Goal: Information Seeking & Learning: Learn about a topic

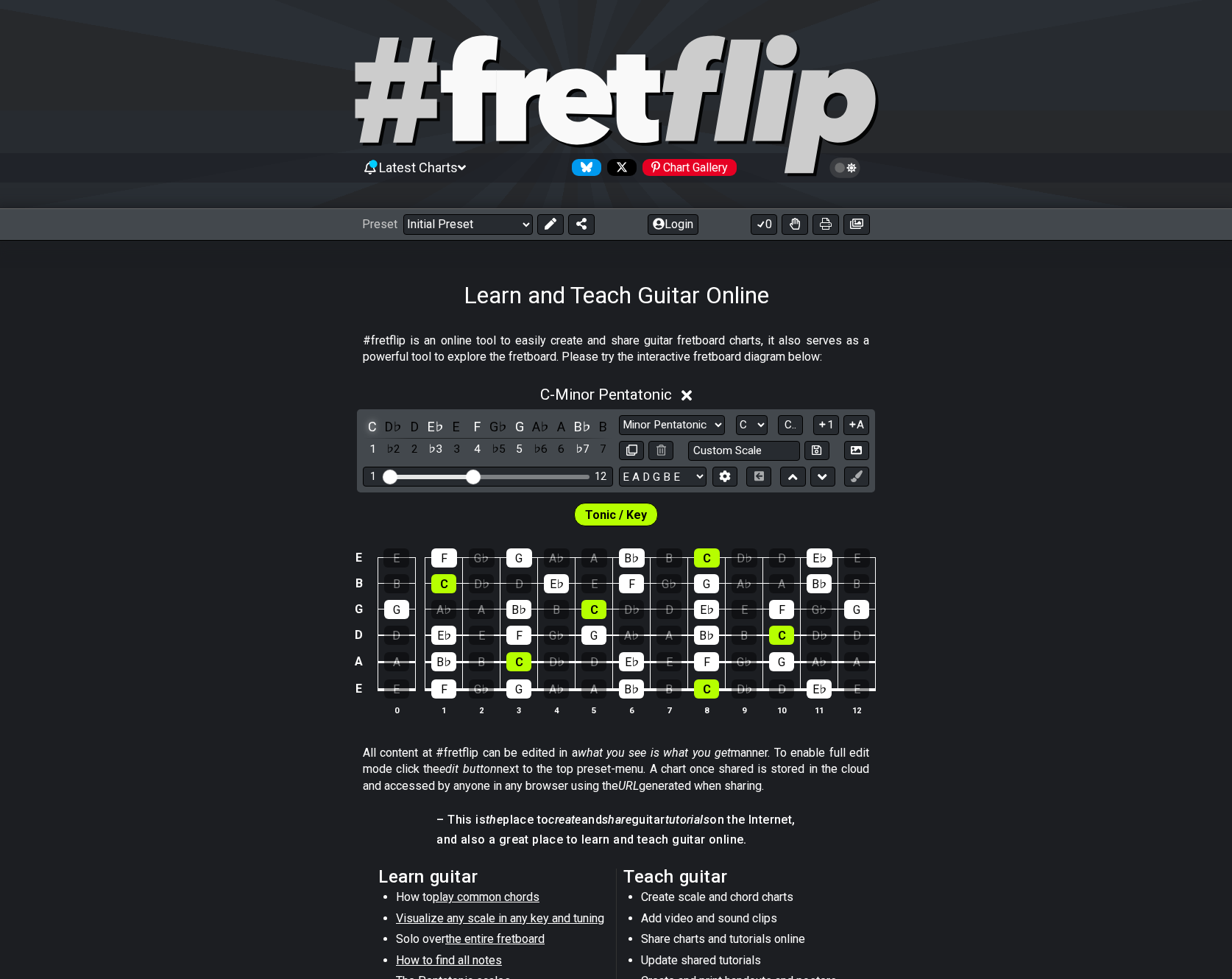
click at [372, 430] on div "C" at bounding box center [373, 426] width 19 height 20
click at [434, 428] on div "E♭" at bounding box center [436, 426] width 19 height 20
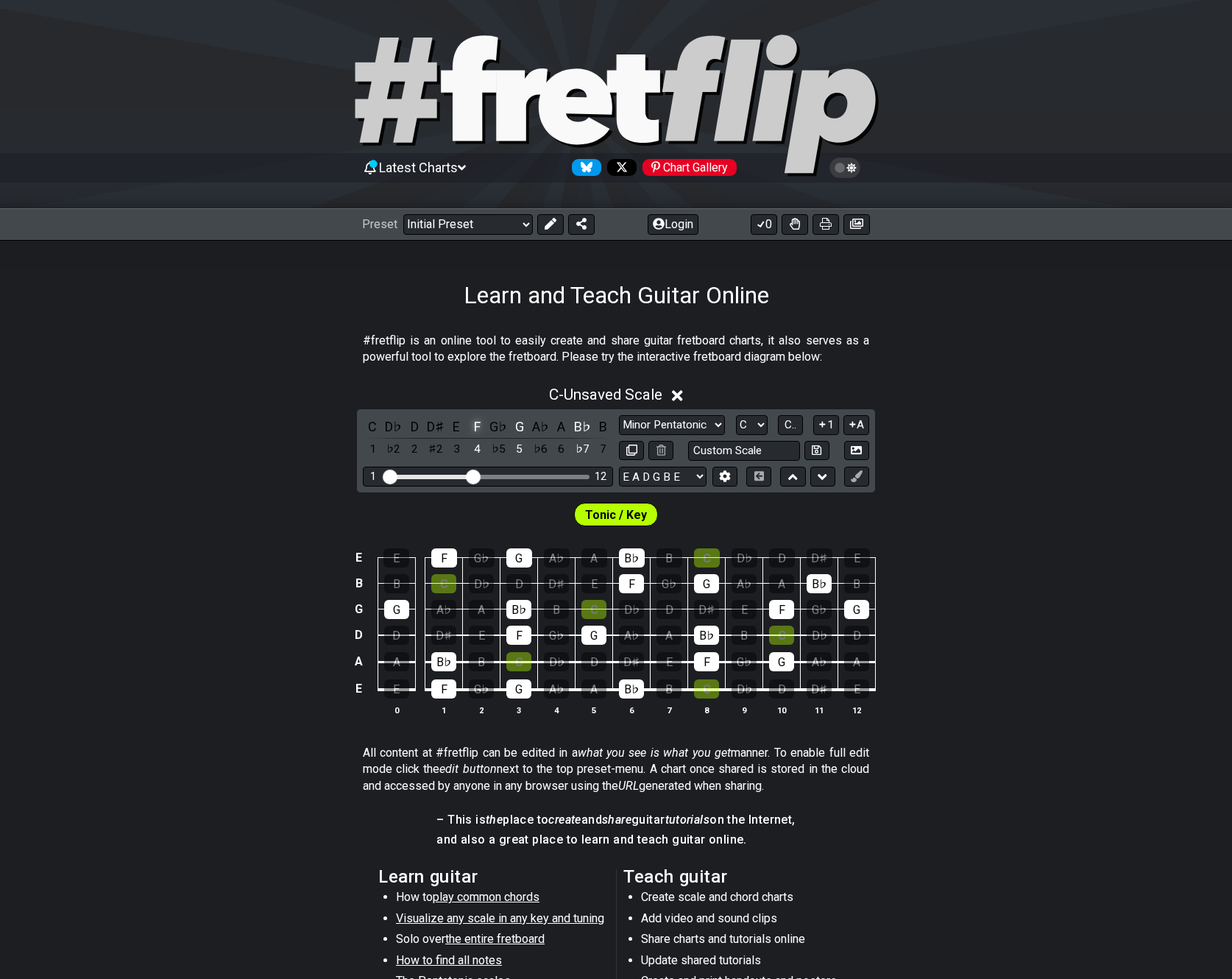
click at [476, 425] on div "F" at bounding box center [478, 426] width 19 height 20
click at [524, 431] on div "G" at bounding box center [519, 426] width 19 height 20
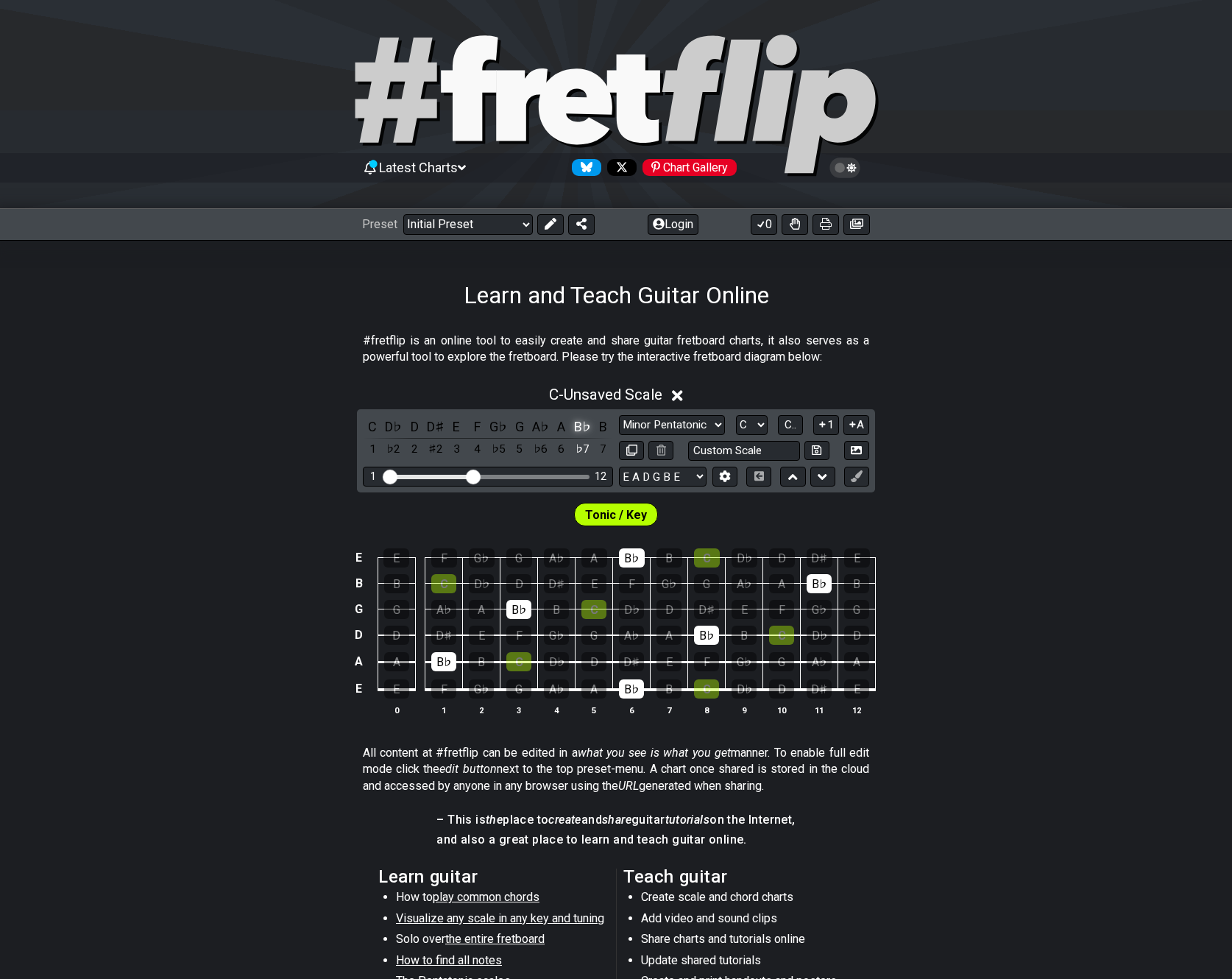
click at [578, 428] on div "B♭" at bounding box center [582, 426] width 19 height 20
click at [563, 430] on div "A" at bounding box center [562, 426] width 19 height 20
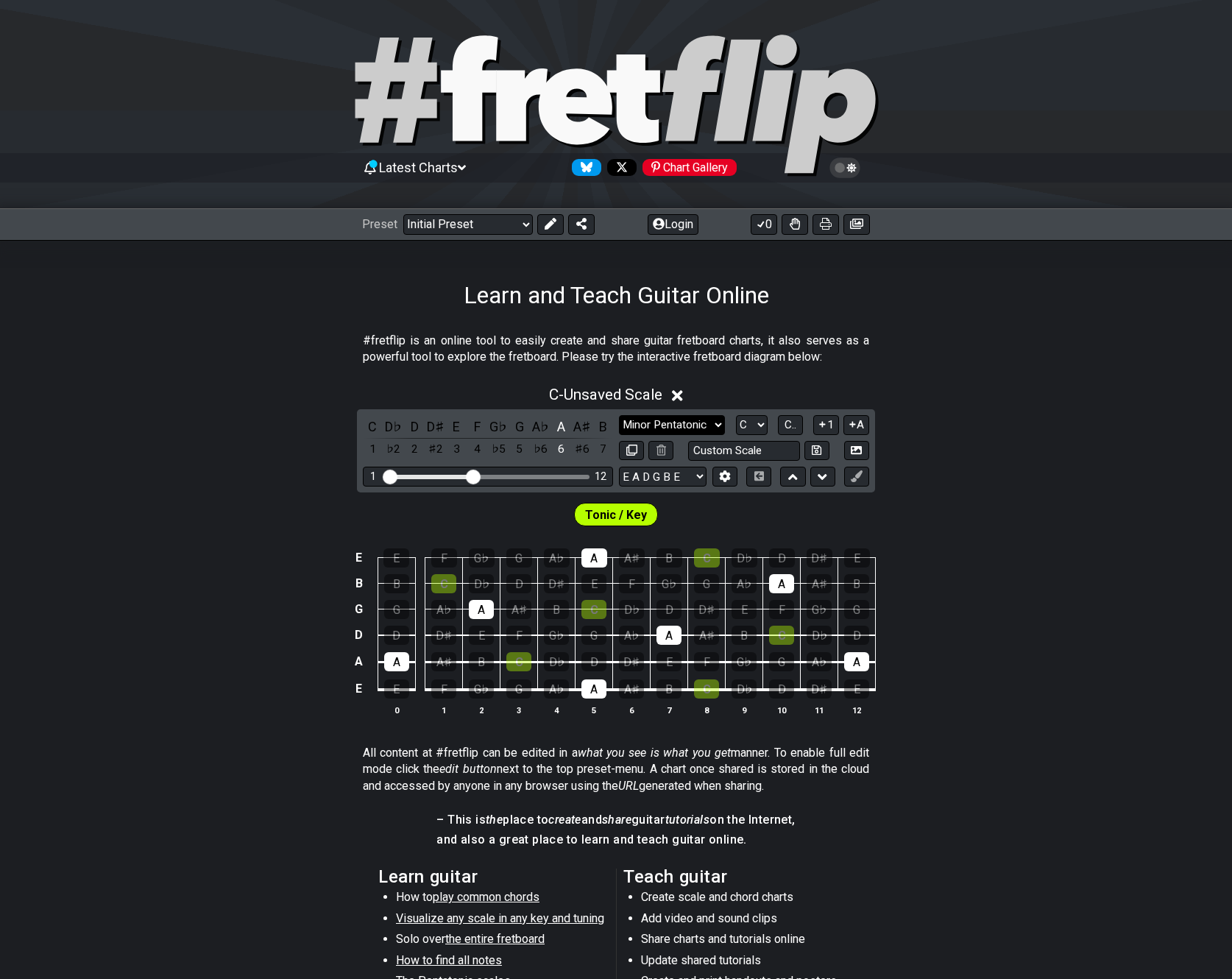
click at [720, 427] on select "Minor Pentatonic Click to edit Minor Pentatonic Major Pentatonic Minor Blues Ma…" at bounding box center [672, 425] width 106 height 20
select select "Minor Pentatonic"
click at [619, 415] on select "Minor Pentatonic Click to edit Minor Pentatonic Major Pentatonic Minor Blues Ma…" at bounding box center [672, 425] width 106 height 20
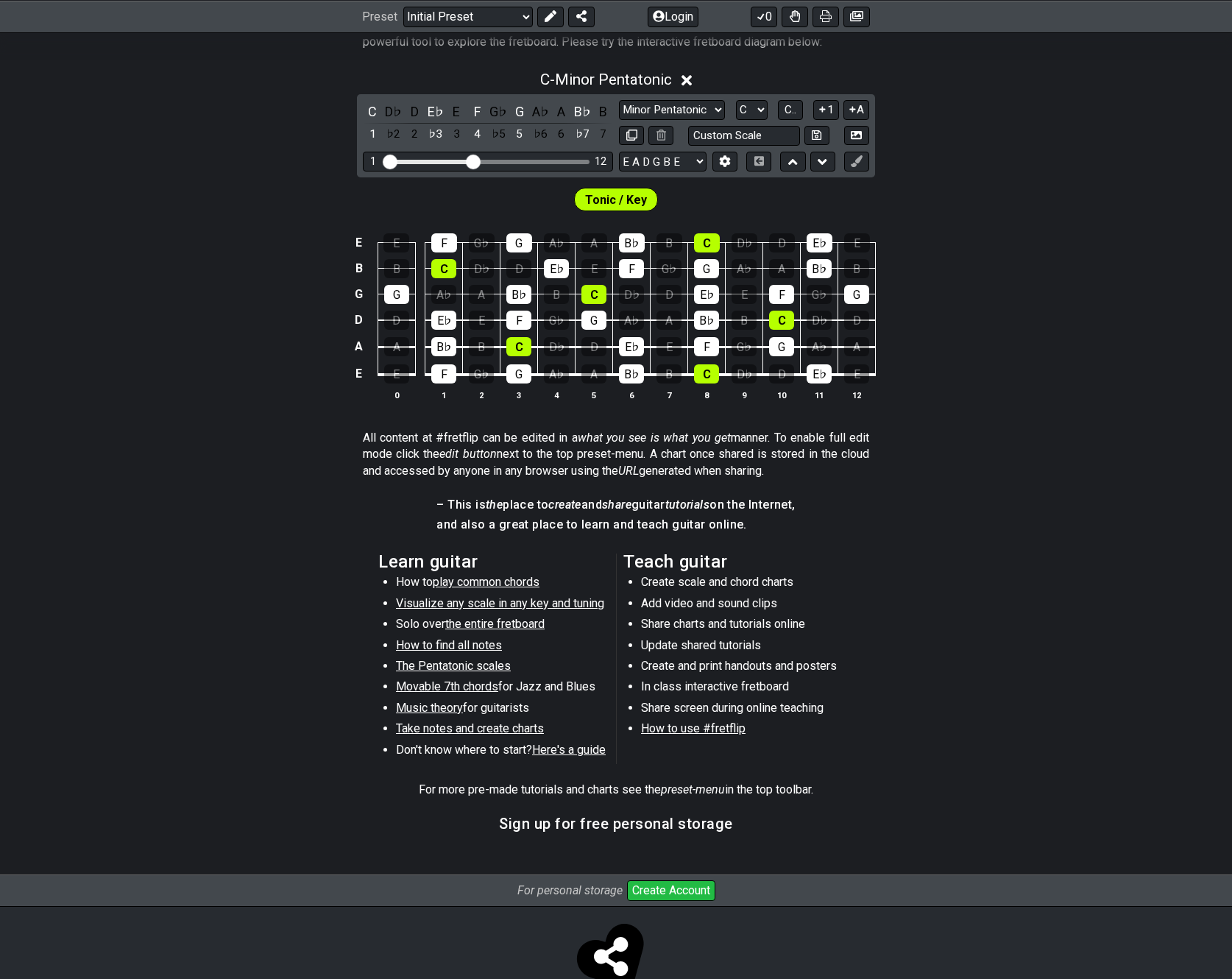
scroll to position [357, 0]
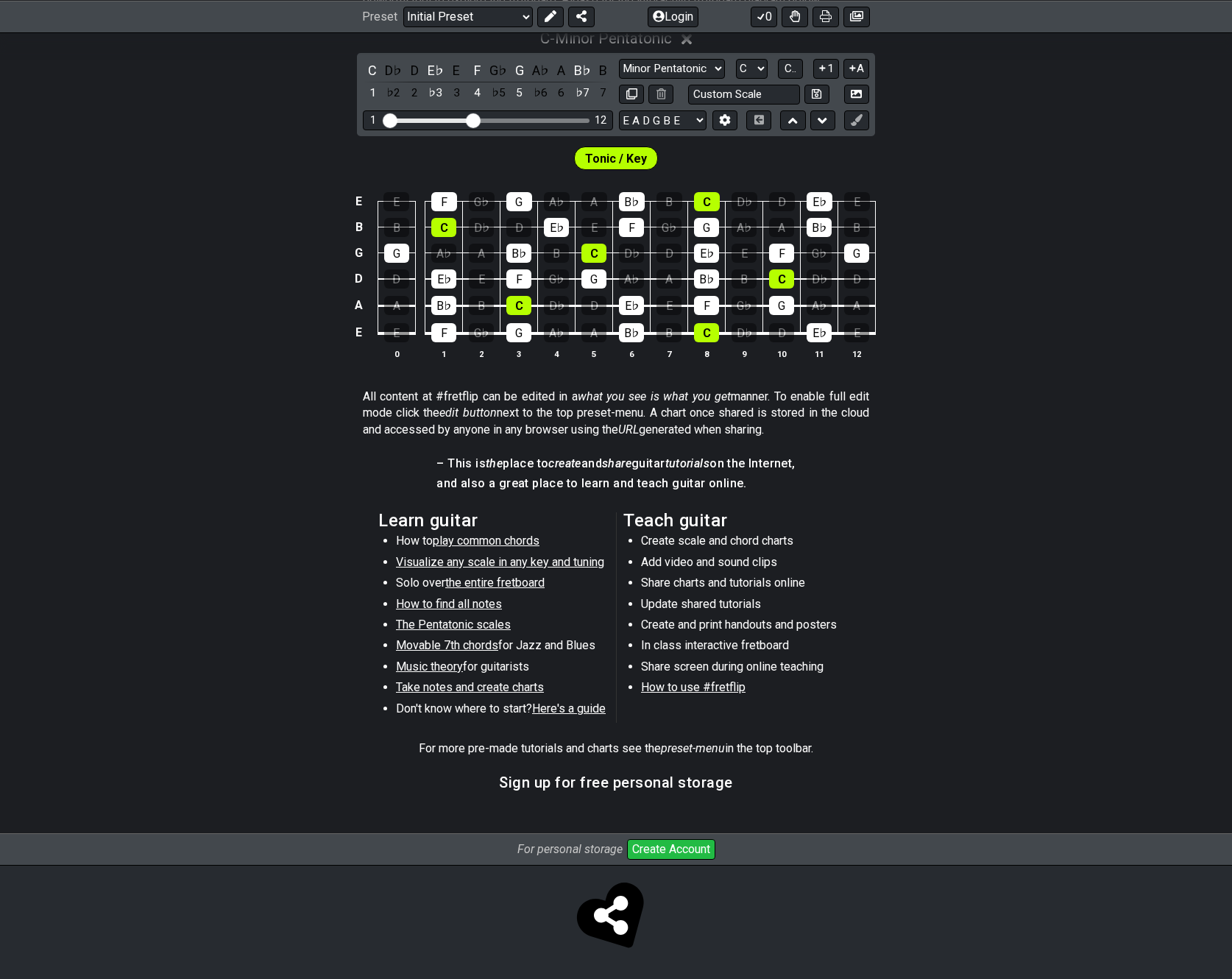
click at [486, 566] on span "Visualize any scale in any key and tuning" at bounding box center [500, 562] width 209 height 14
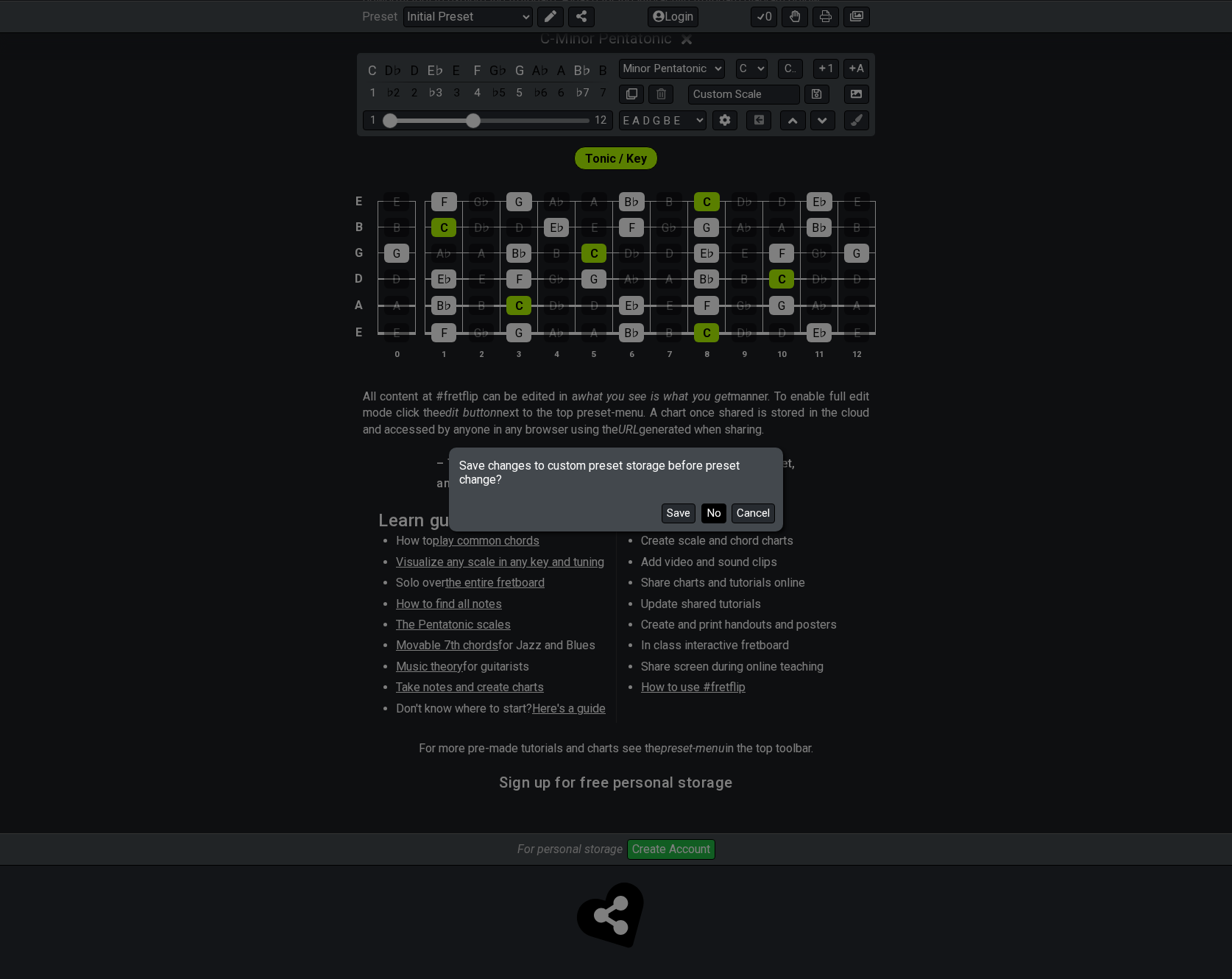
click at [710, 511] on button "No" at bounding box center [714, 513] width 25 height 20
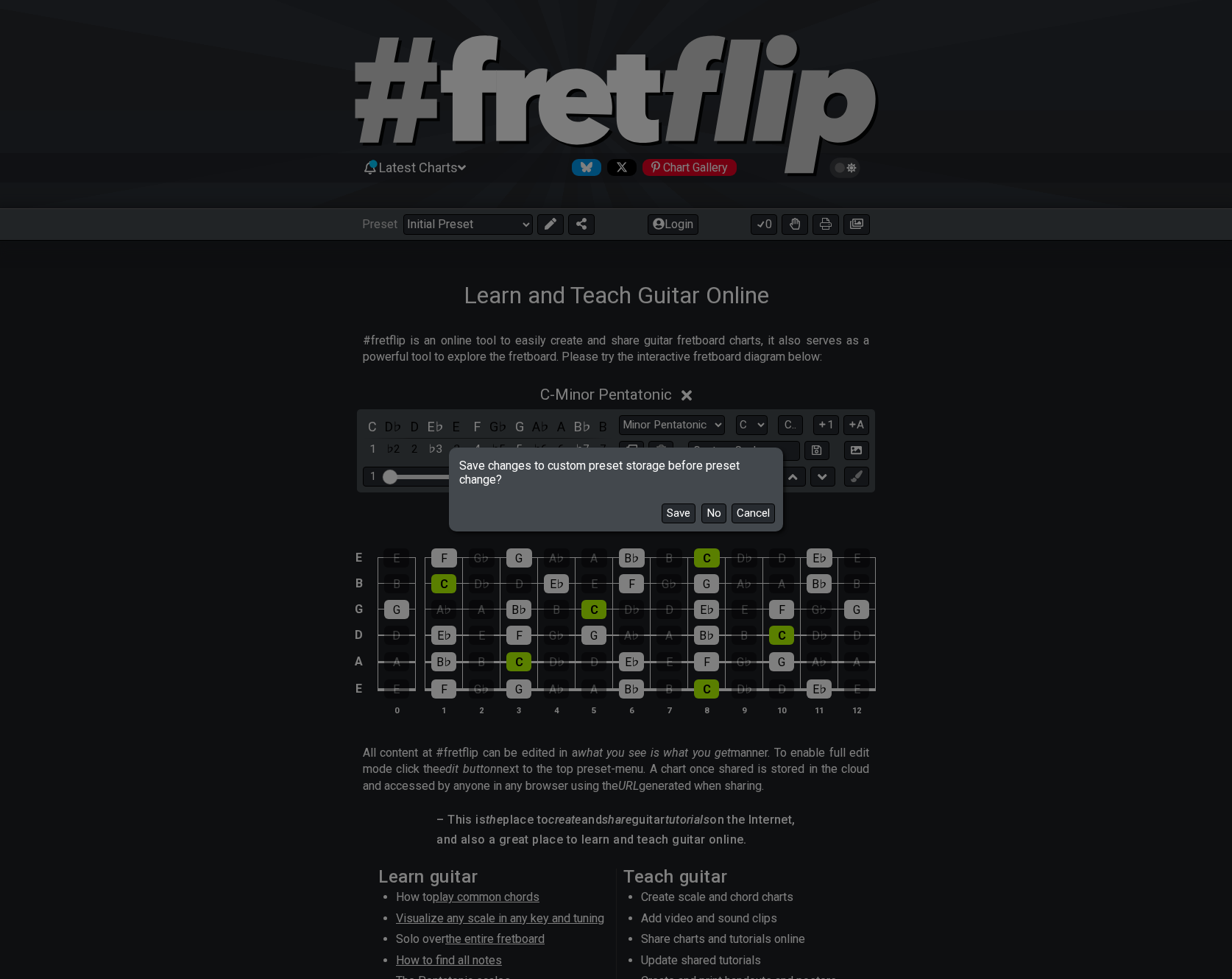
select select "/guitar-scales"
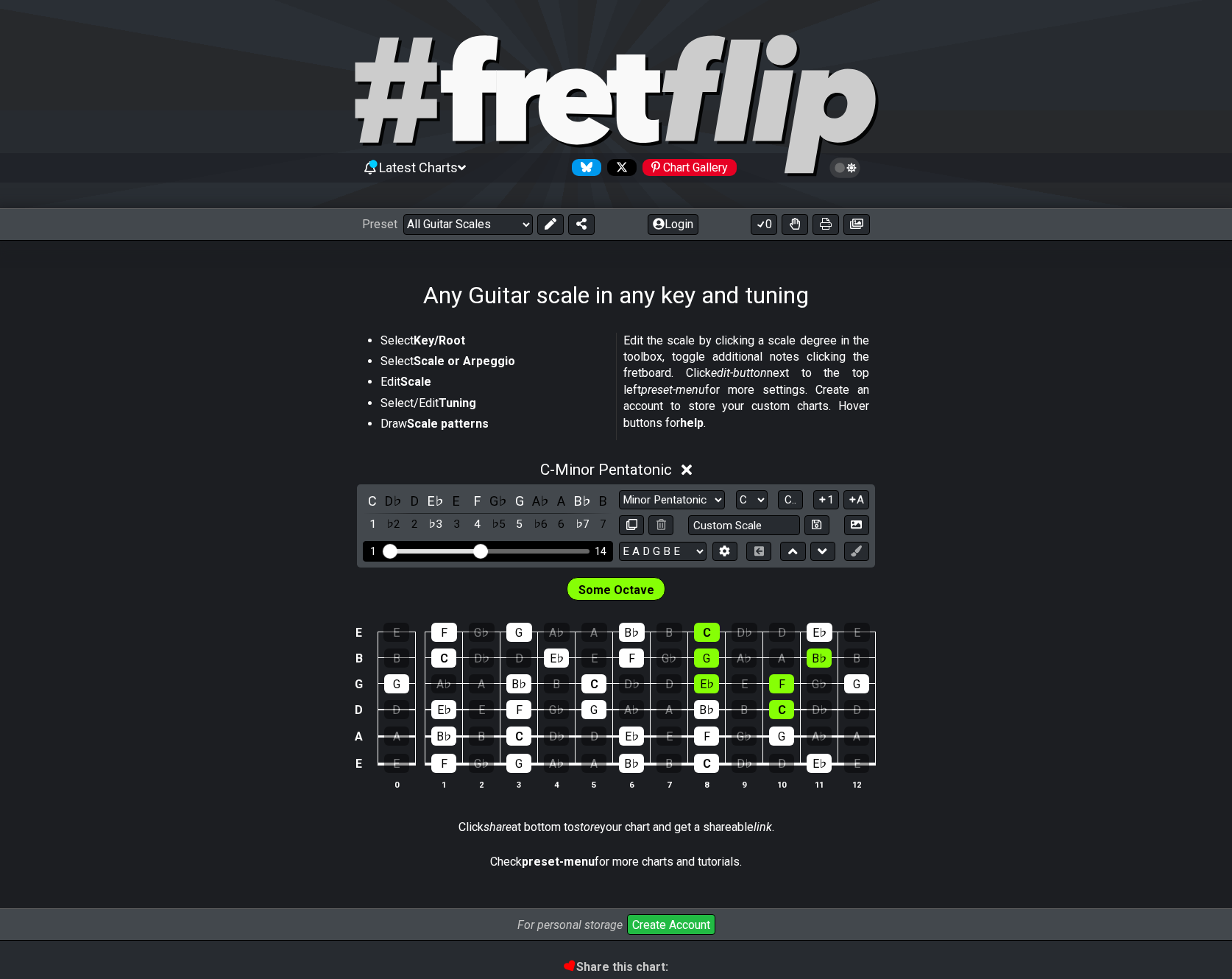
drag, startPoint x: 472, startPoint y: 549, endPoint x: 489, endPoint y: 551, distance: 17.1
click at [478, 550] on input "Visible fret range" at bounding box center [488, 550] width 209 height 0
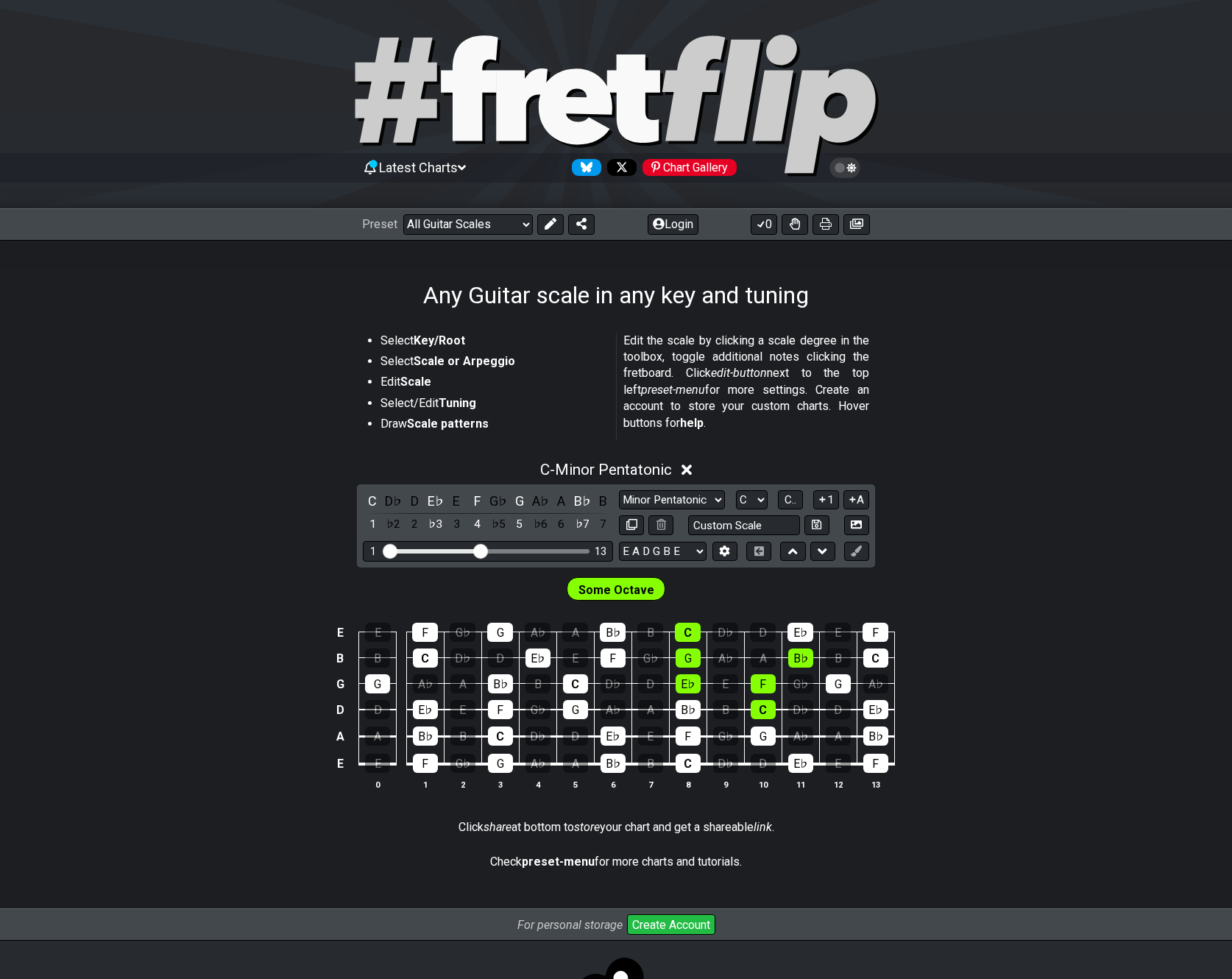
click at [607, 591] on span "Some Octave" at bounding box center [616, 589] width 76 height 22
drag, startPoint x: 484, startPoint y: 546, endPoint x: 358, endPoint y: 547, distance: 126.0
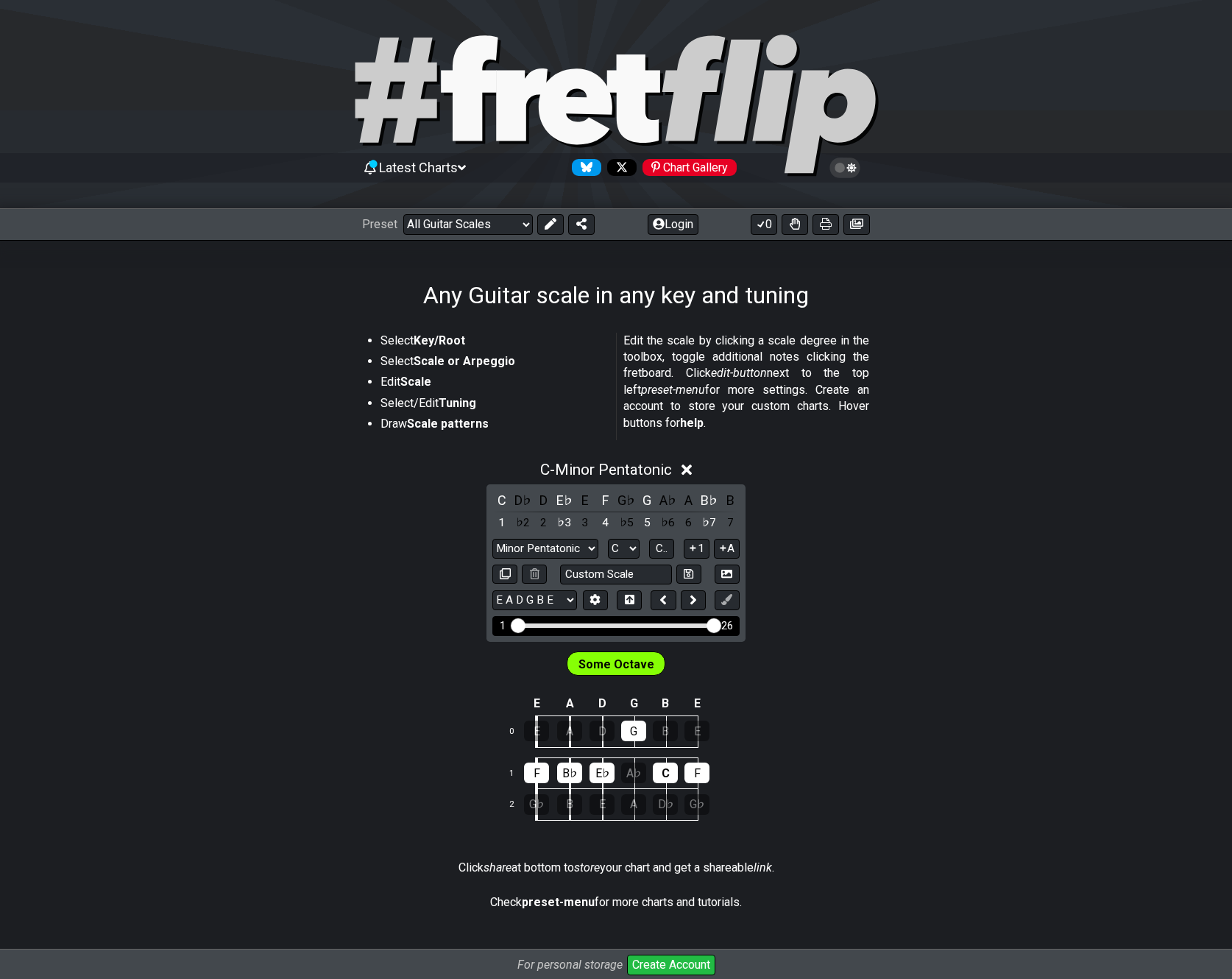
drag, startPoint x: 529, startPoint y: 627, endPoint x: 730, endPoint y: 637, distance: 201.2
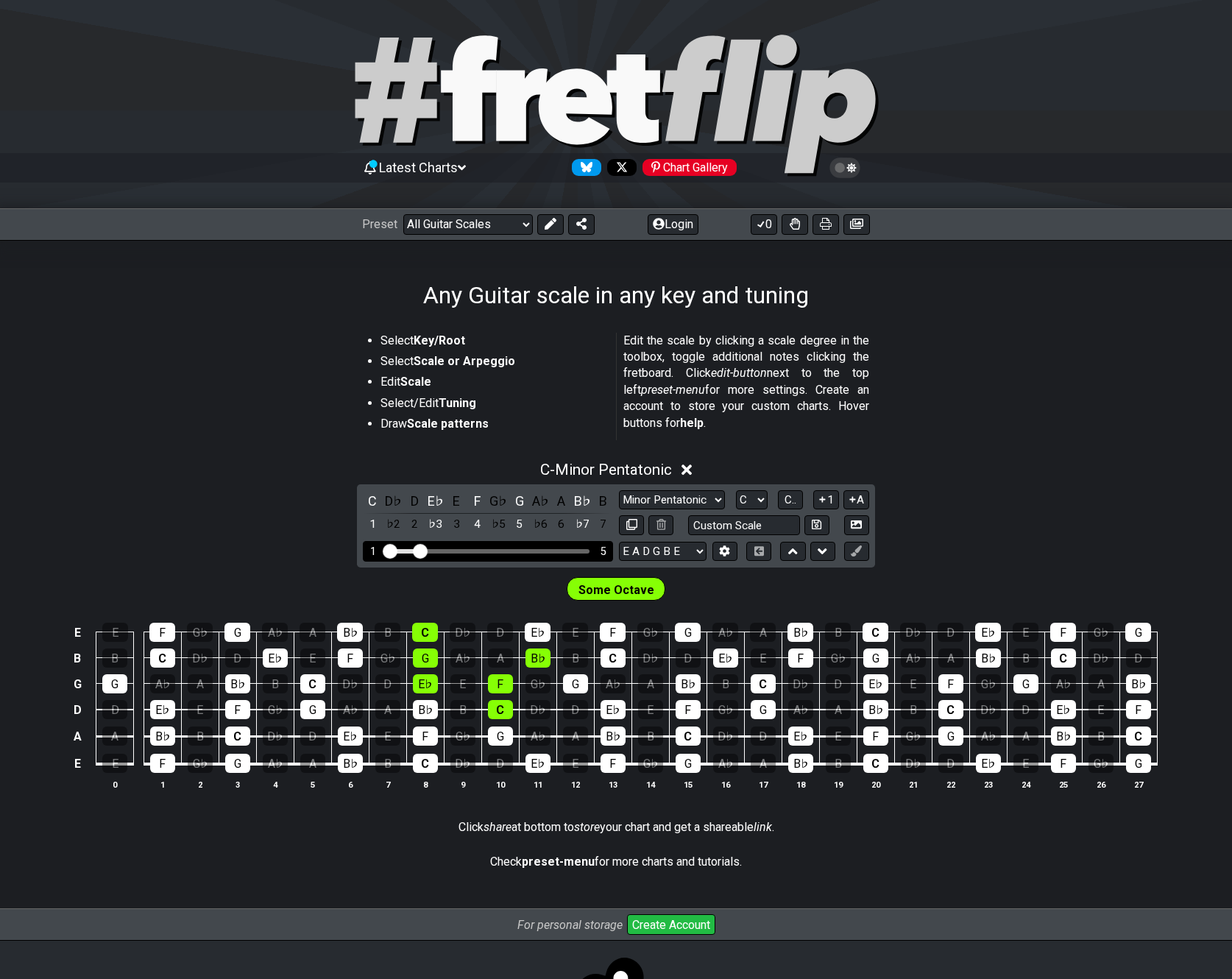
drag, startPoint x: 586, startPoint y: 548, endPoint x: 420, endPoint y: 551, distance: 166.0
click at [420, 550] on input "Visible fret range" at bounding box center [488, 550] width 209 height 0
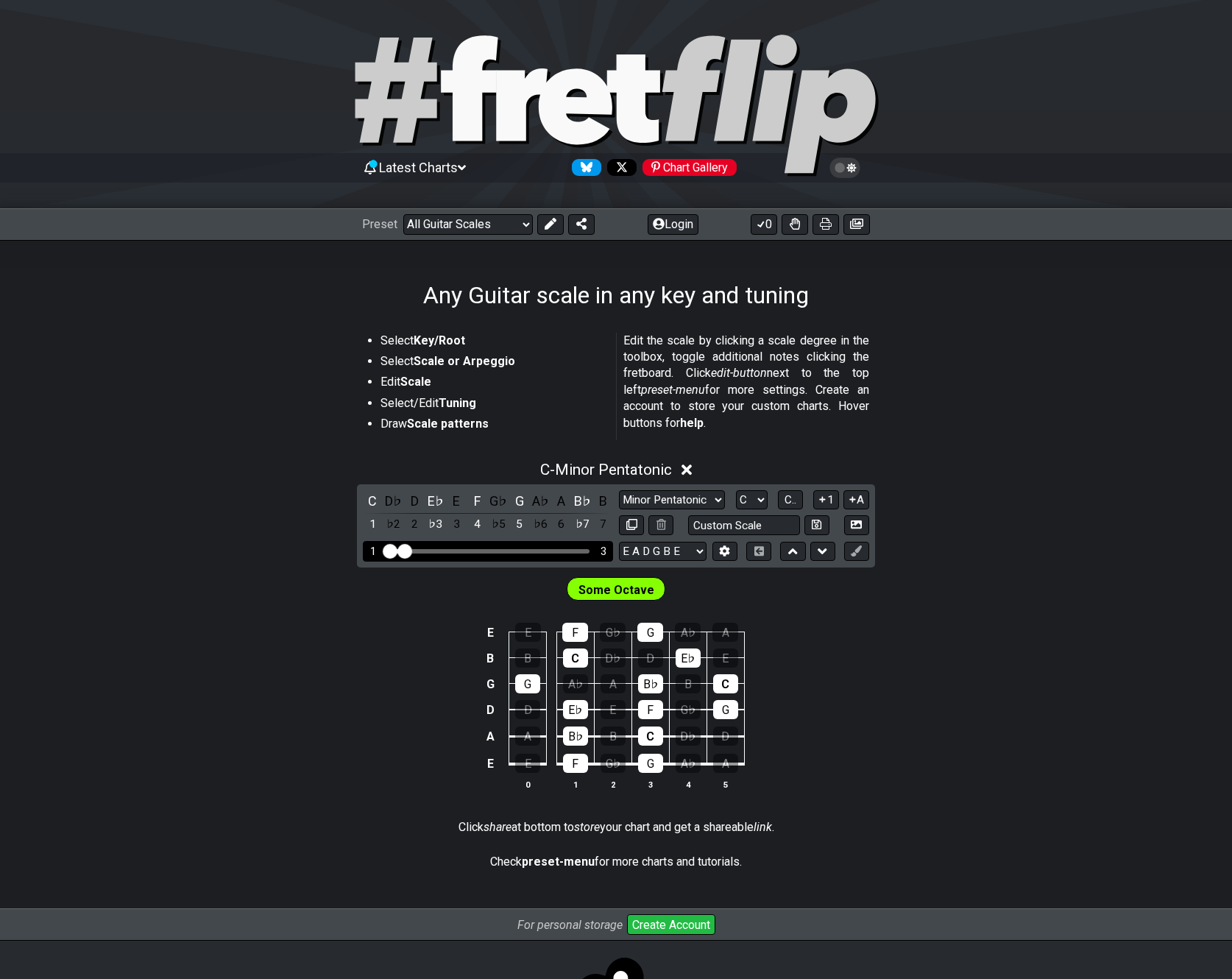
drag, startPoint x: 424, startPoint y: 556, endPoint x: 406, endPoint y: 556, distance: 18.0
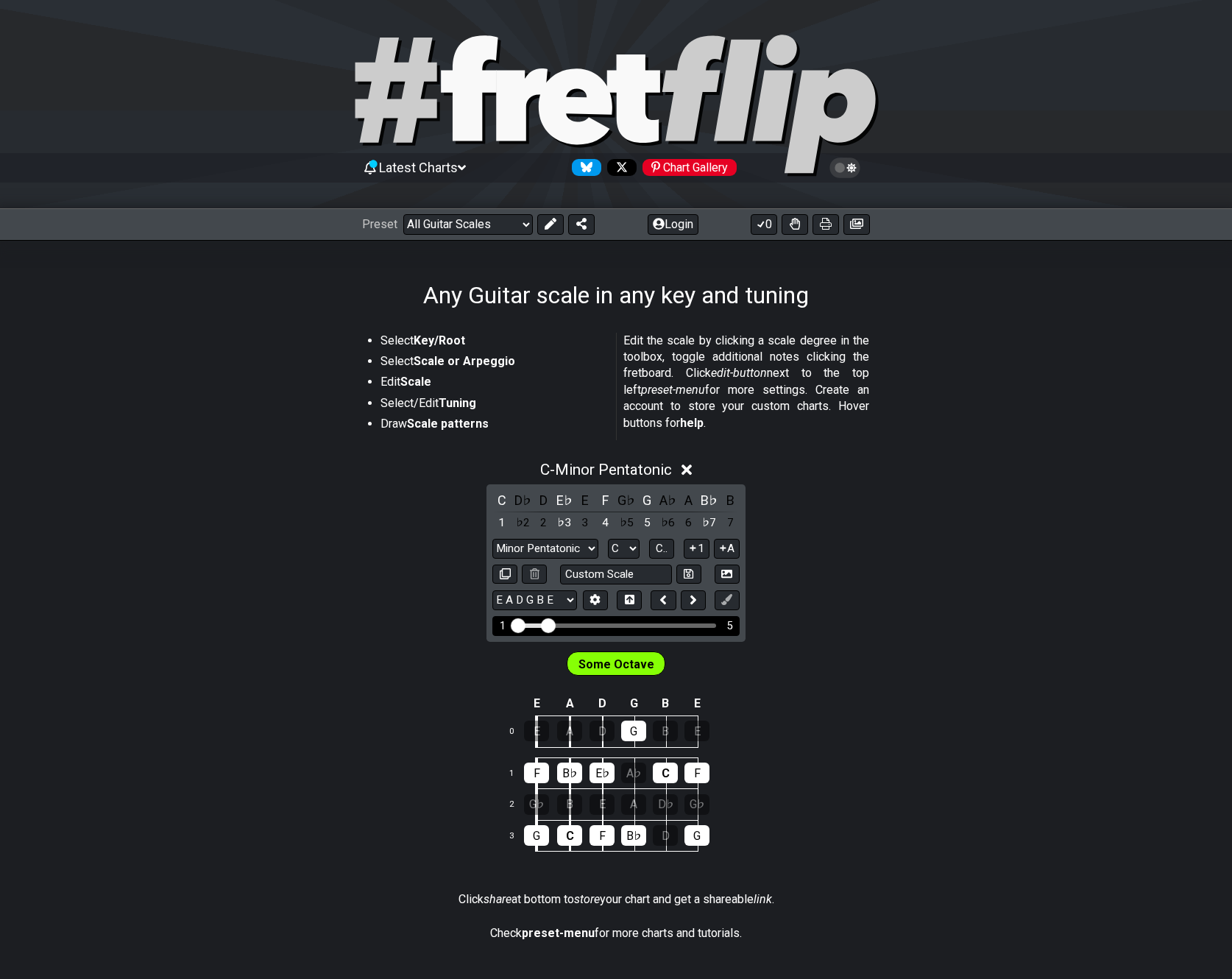
drag, startPoint x: 529, startPoint y: 628, endPoint x: 546, endPoint y: 627, distance: 17.0
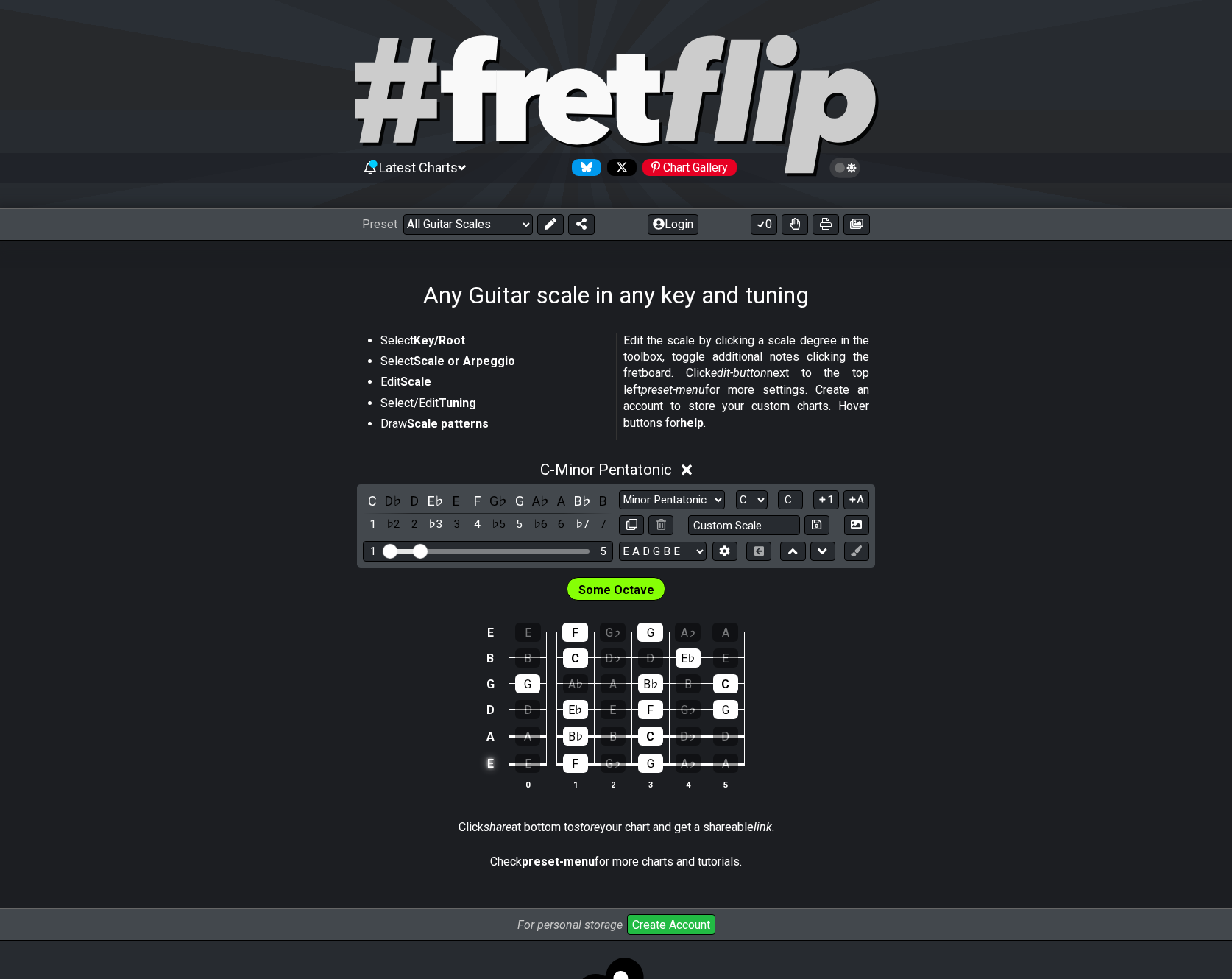
click at [490, 762] on td "E" at bounding box center [490, 764] width 18 height 28
click at [493, 761] on td "x" at bounding box center [490, 764] width 18 height 28
click at [493, 761] on td "o" at bounding box center [490, 764] width 18 height 28
click at [487, 767] on td at bounding box center [490, 764] width 18 height 28
click at [762, 503] on select "A♭ A A♯ B♭ B C C♯ D♭ D D♯ E♭ E F F♯ G♭ G G♯" at bounding box center [752, 500] width 31 height 20
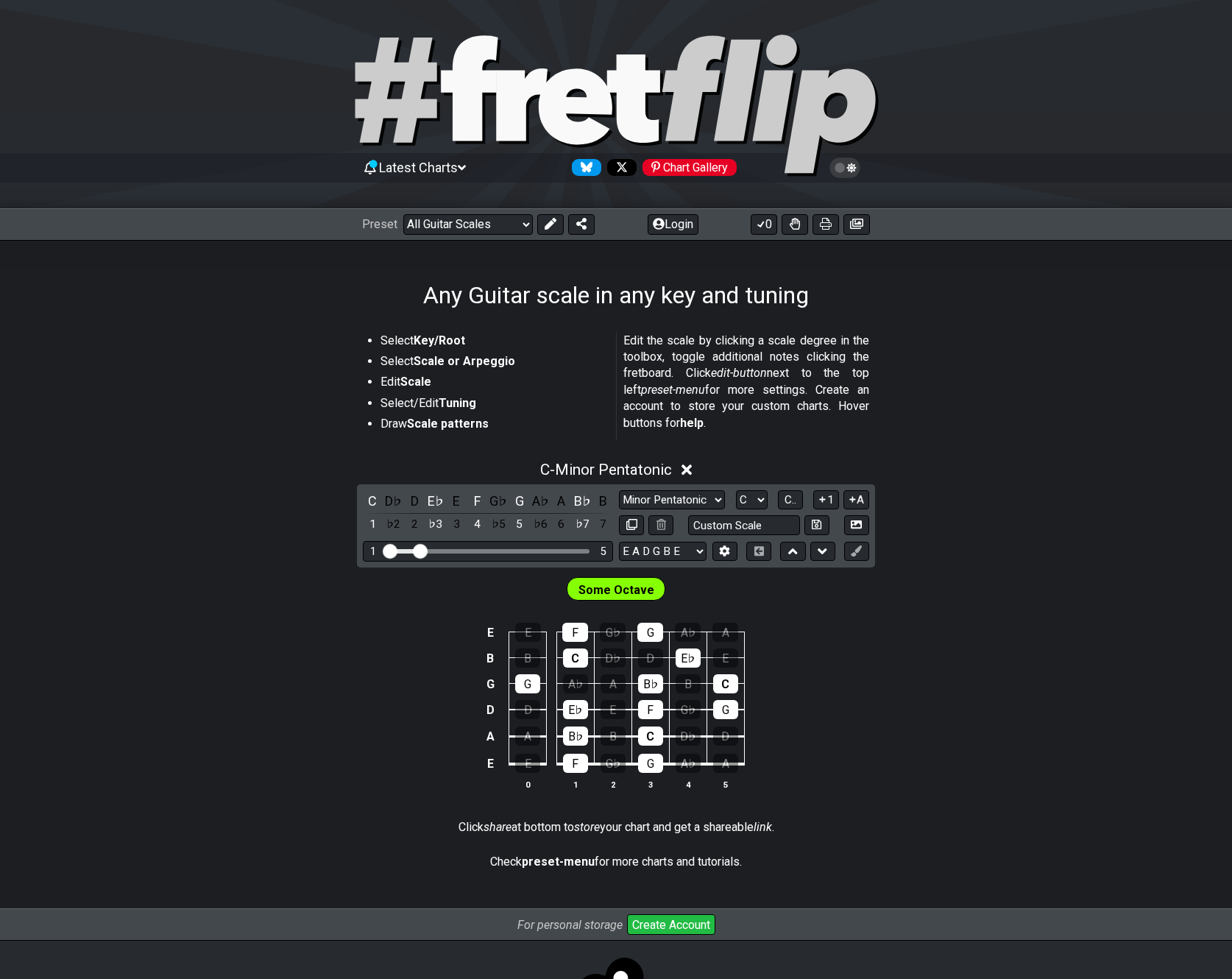
select select "A"
click at [736, 490] on select "A♭ A A♯ B♭ B C C♯ D♭ D D♯ E♭ E F F♯ G♭ G G♯" at bounding box center [752, 500] width 31 height 20
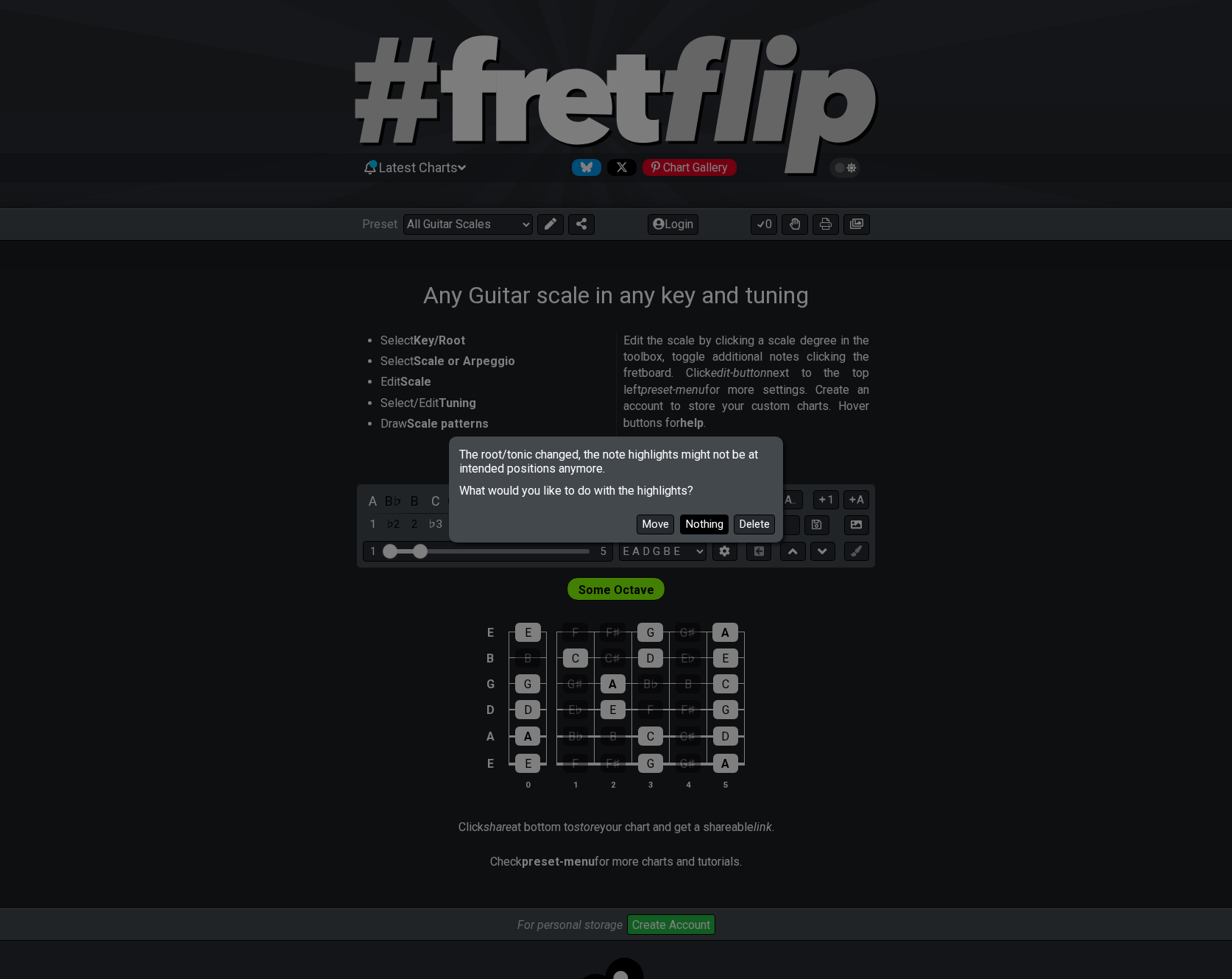
click at [717, 527] on button "Nothing" at bounding box center [704, 524] width 48 height 20
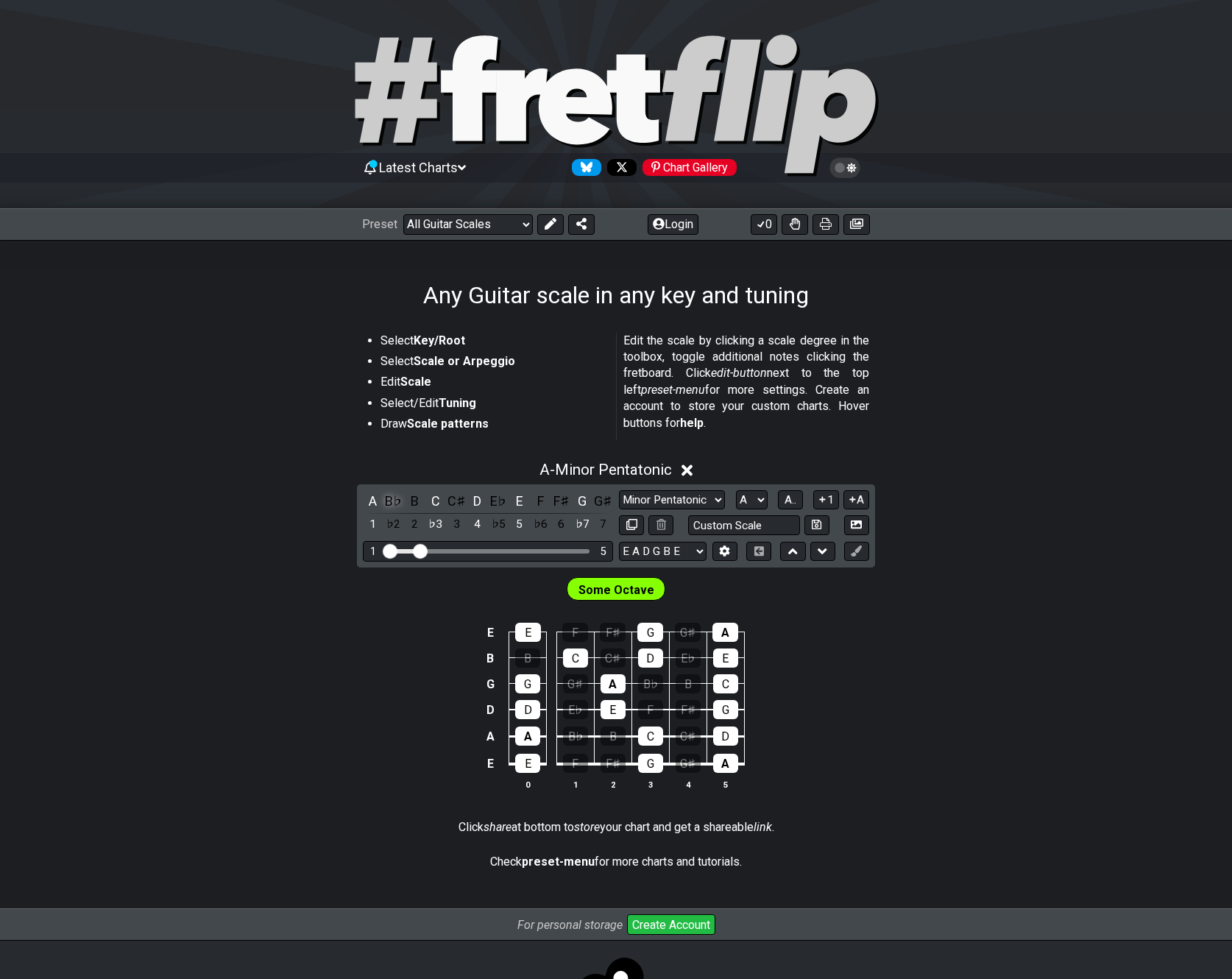
click at [391, 501] on div "B♭" at bounding box center [394, 501] width 19 height 20
click at [371, 506] on div "A" at bounding box center [373, 501] width 19 height 20
click at [775, 525] on input "text" at bounding box center [745, 525] width 112 height 20
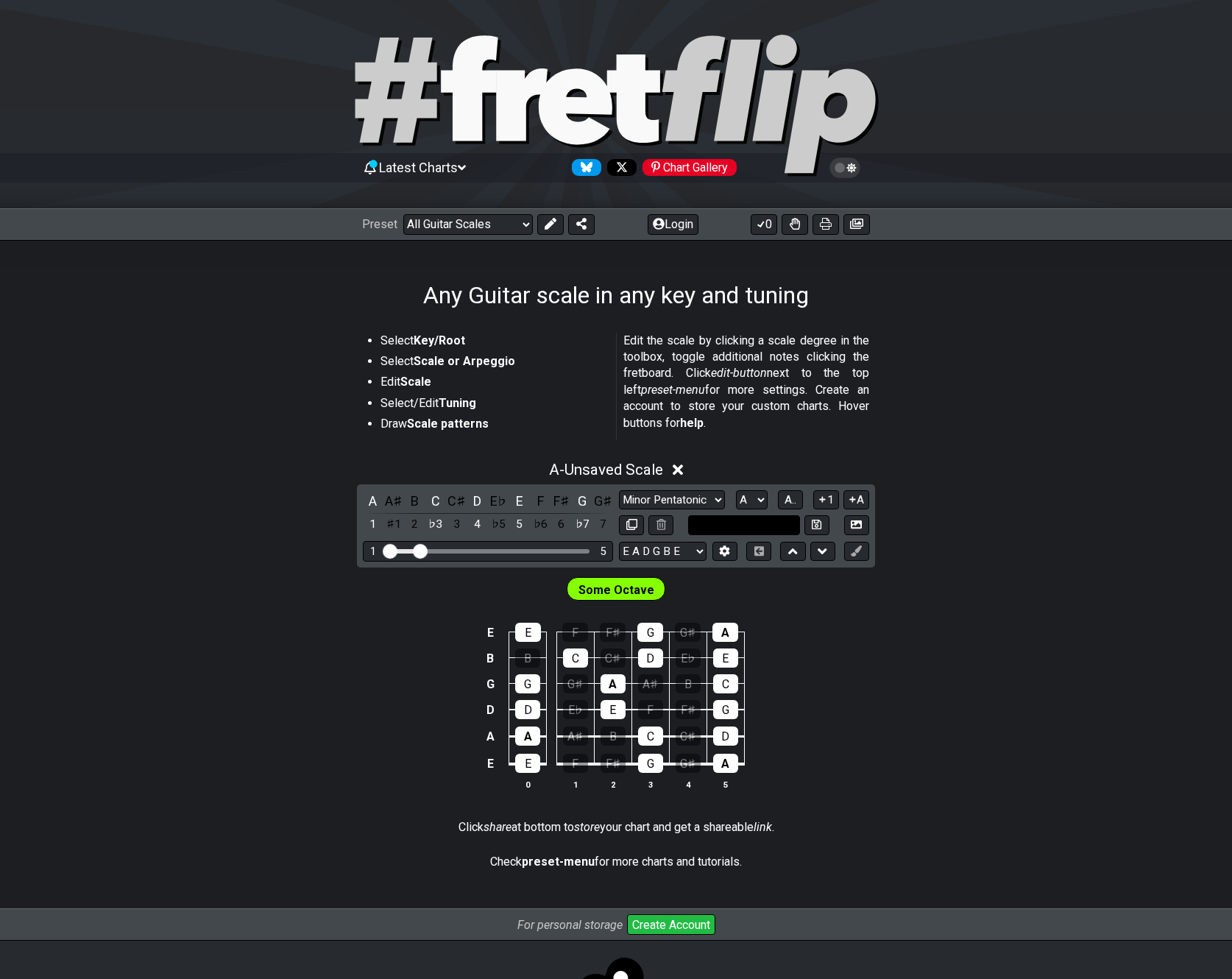
click at [775, 525] on input "text" at bounding box center [745, 525] width 112 height 20
type input "Custom Scale"
click at [684, 472] on icon at bounding box center [678, 470] width 11 height 11
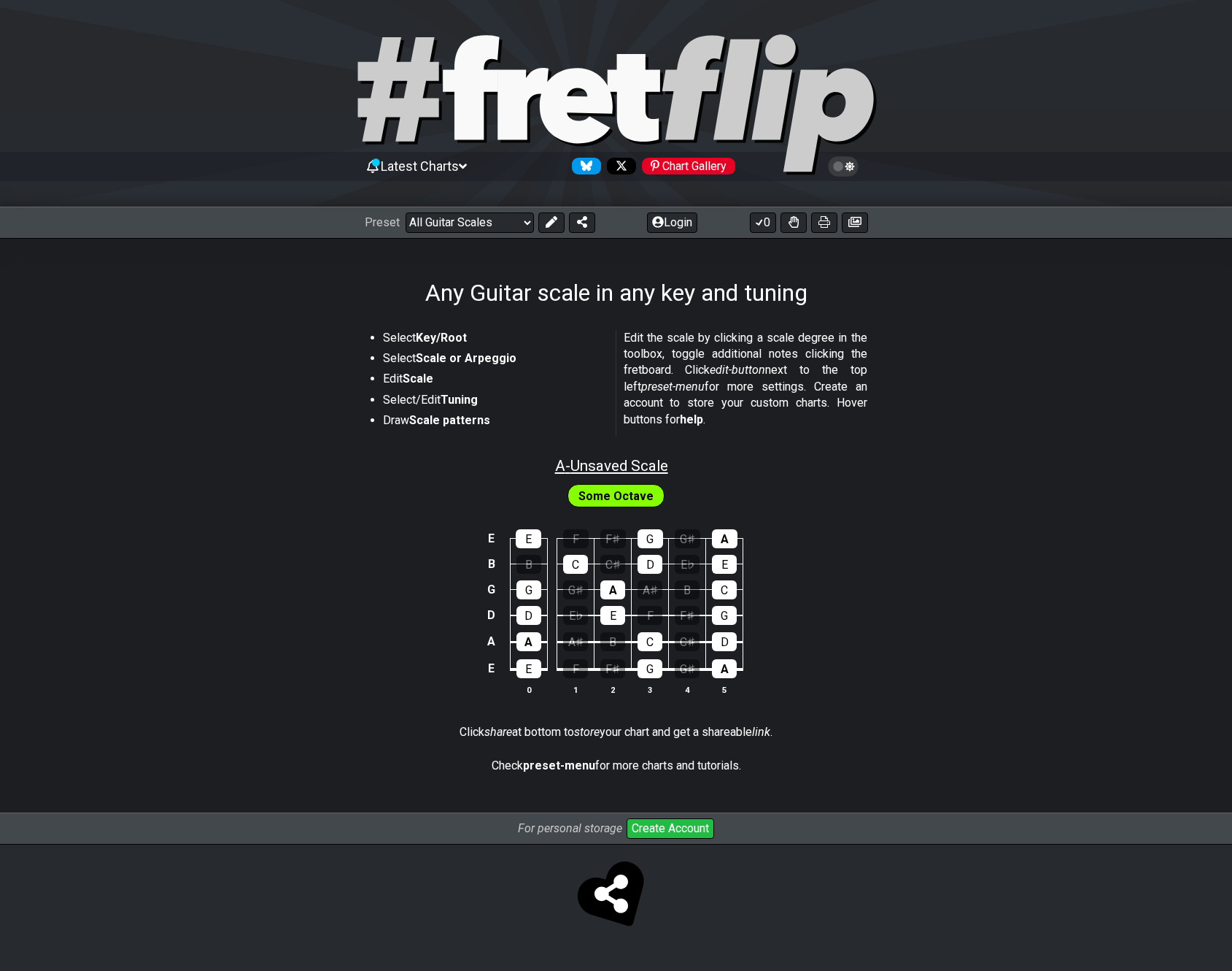
click at [668, 464] on span "A - Unsaved Scale" at bounding box center [612, 466] width 113 height 18
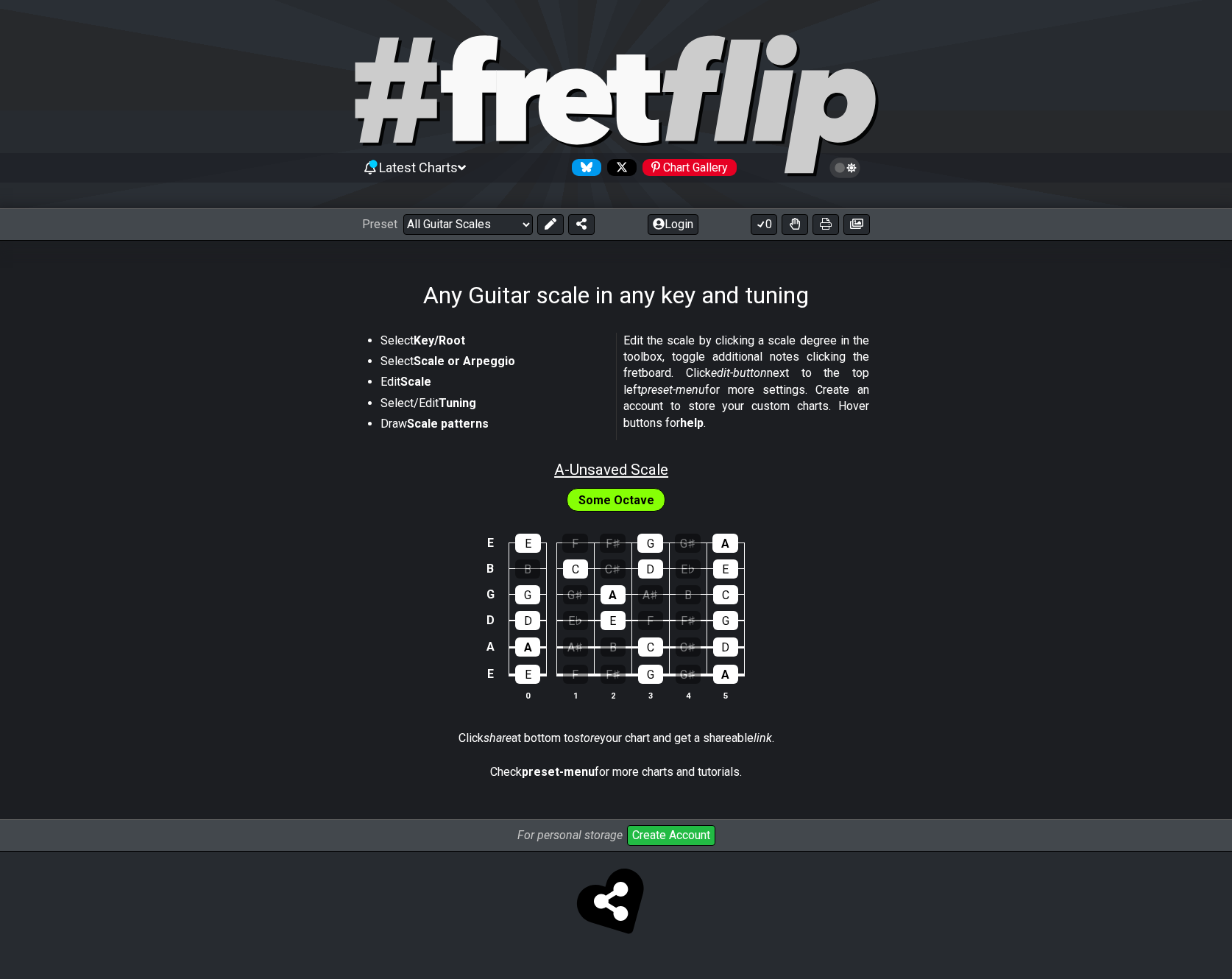
select select "A"
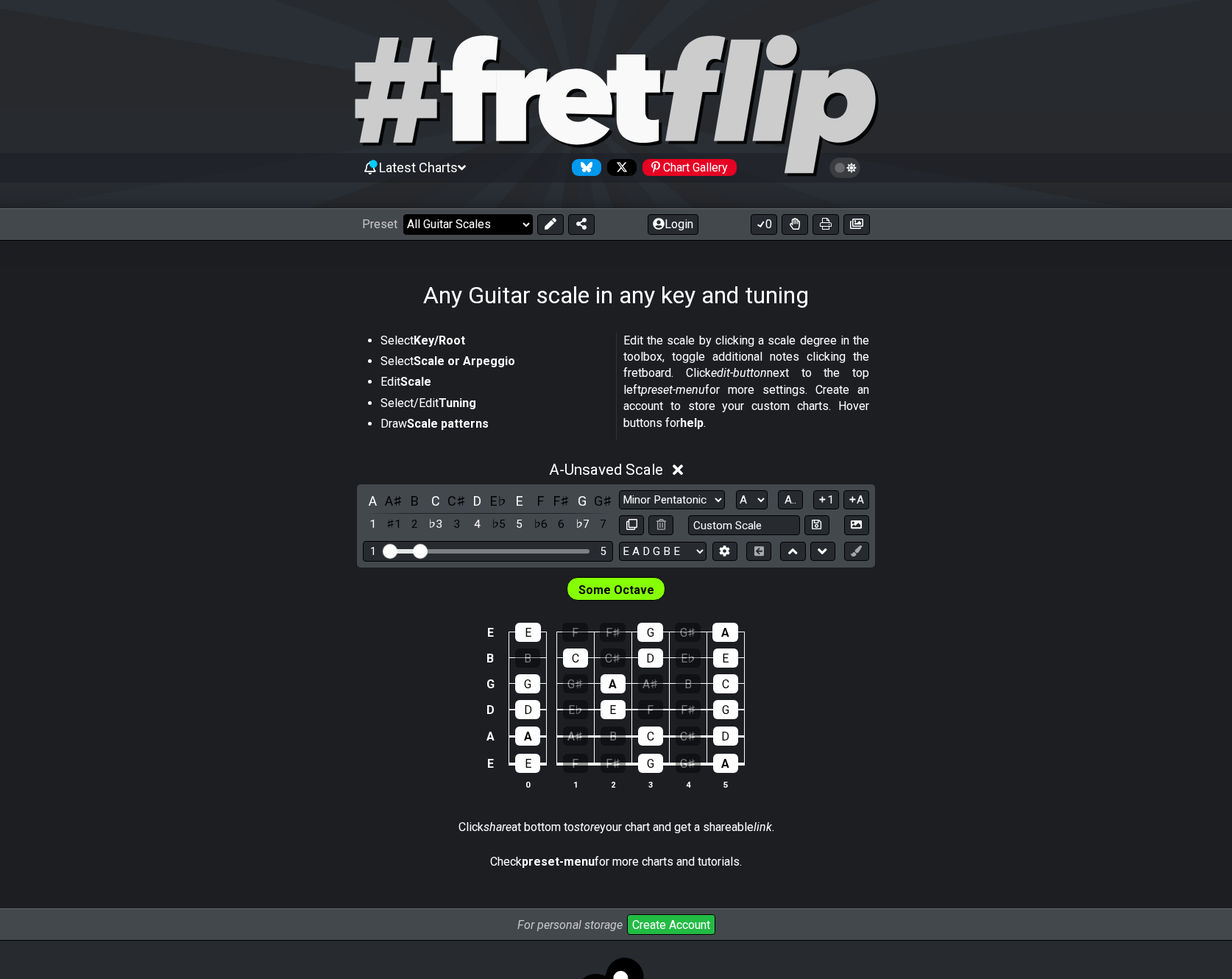
click at [520, 226] on select "Welcome to #fretflip! Initial Preset Custom Preset Minor Pentatonic Major Penta…" at bounding box center [468, 224] width 130 height 21
click at [403, 214] on select "Welcome to #fretflip! Initial Preset Custom Preset Minor Pentatonic Major Penta…" at bounding box center [468, 224] width 130 height 21
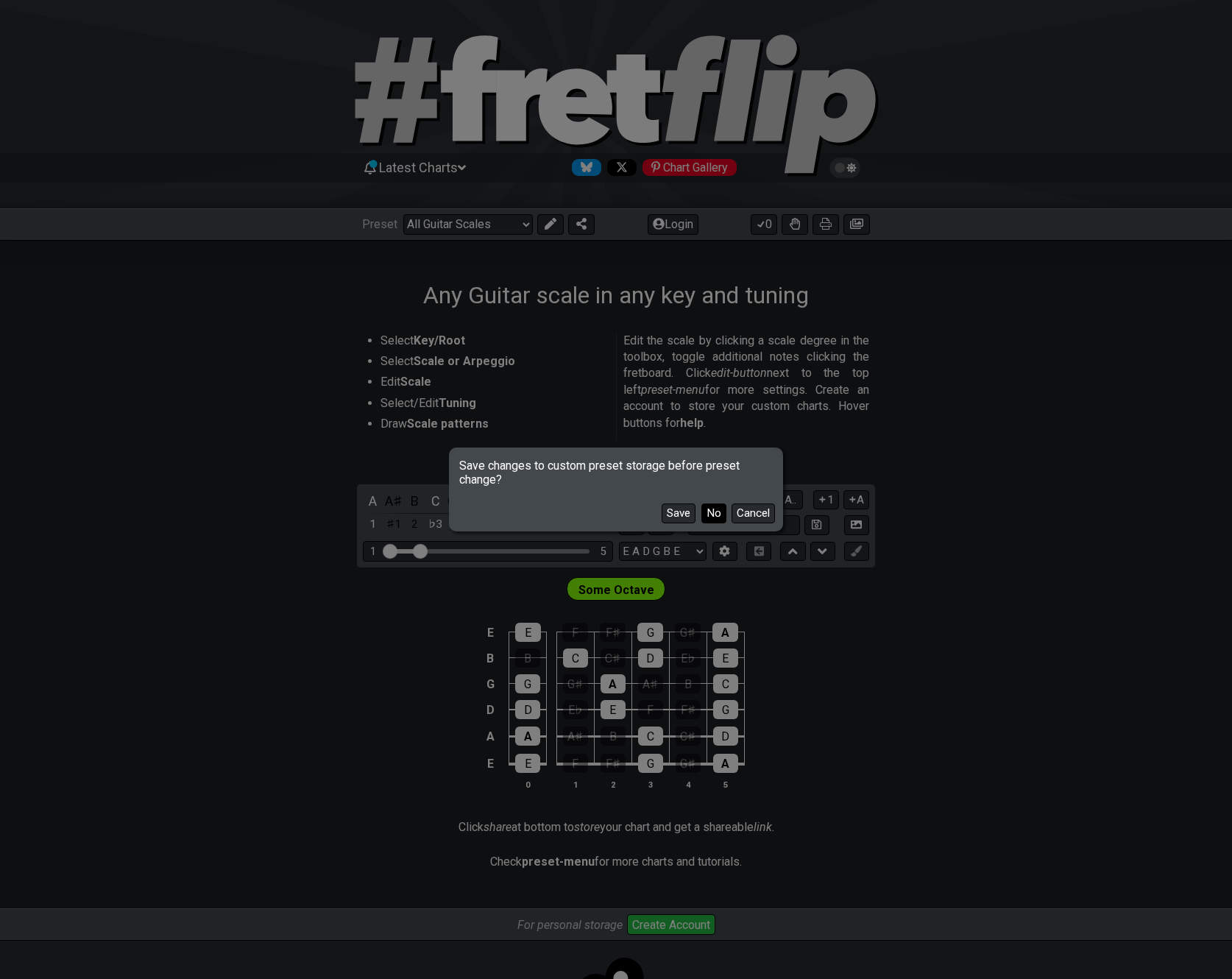
click at [721, 515] on button "No" at bounding box center [714, 513] width 25 height 20
select select "/minor-pentatonic"
select select "C"
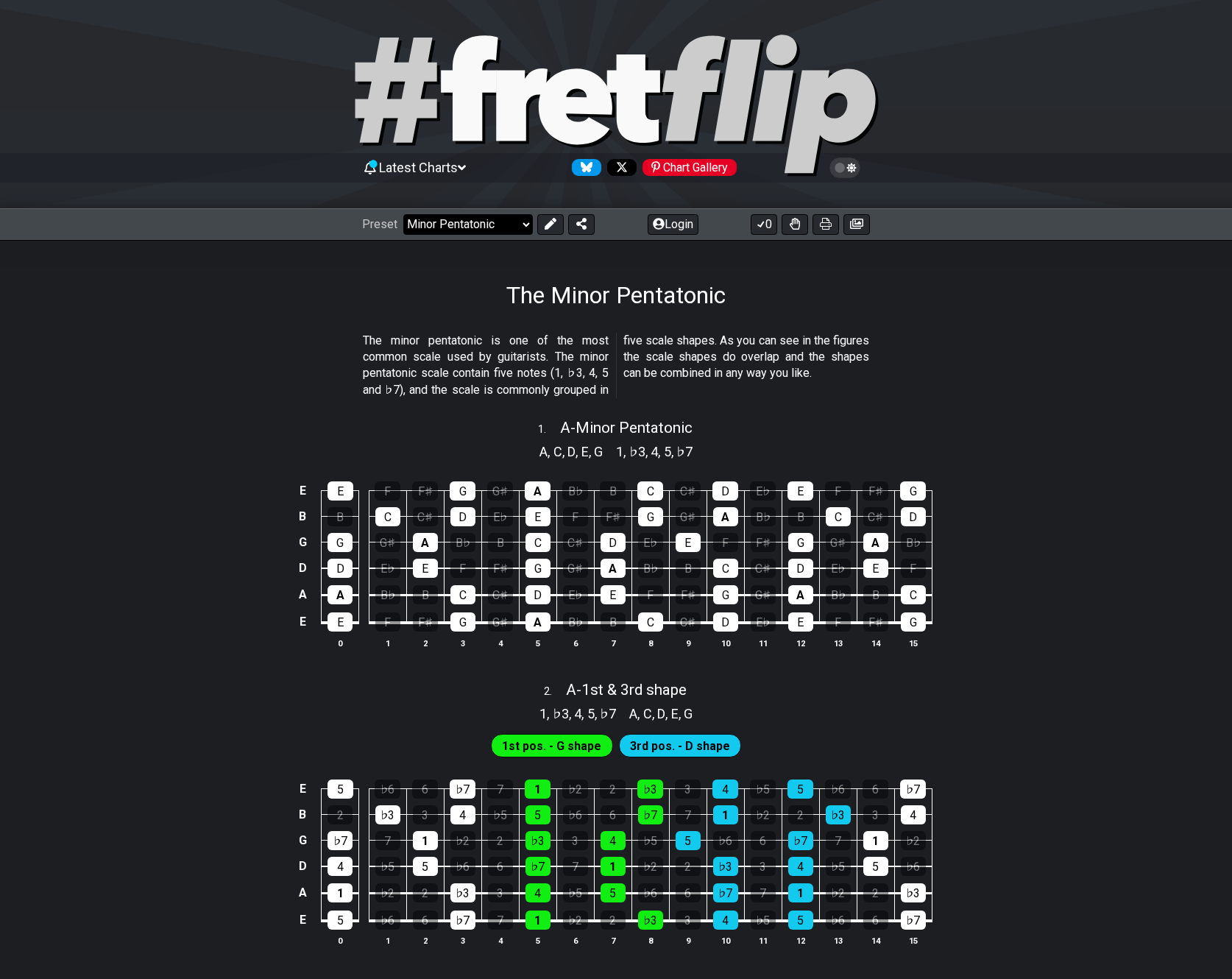
click at [529, 232] on select "Welcome to #fretflip! Initial Preset Custom Preset Minor Pentatonic Major Penta…" at bounding box center [468, 224] width 130 height 21
click at [403, 214] on select "Welcome to #fretflip! Initial Preset Custom Preset Minor Pentatonic Major Penta…" at bounding box center [468, 224] width 130 height 21
select select "/guitar-scales"
select select "C"
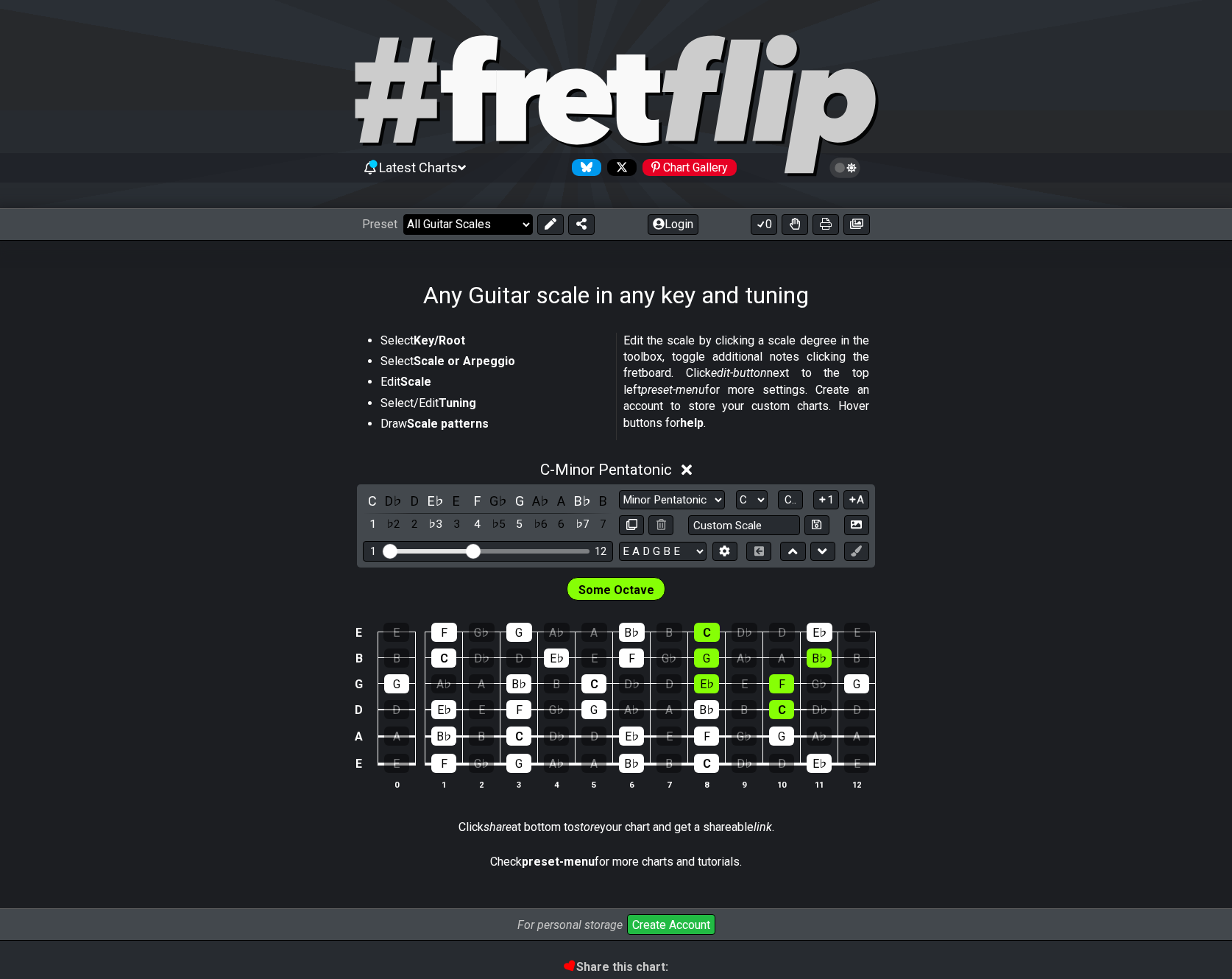
click at [526, 226] on select "Welcome to #fretflip! Initial Preset Custom Preset Minor Pentatonic Major Penta…" at bounding box center [468, 224] width 130 height 21
click at [403, 214] on select "Welcome to #fretflip! Initial Preset Custom Preset Minor Pentatonic Major Penta…" at bounding box center [468, 224] width 130 height 21
select select "/minor-pentatonic"
select select "C"
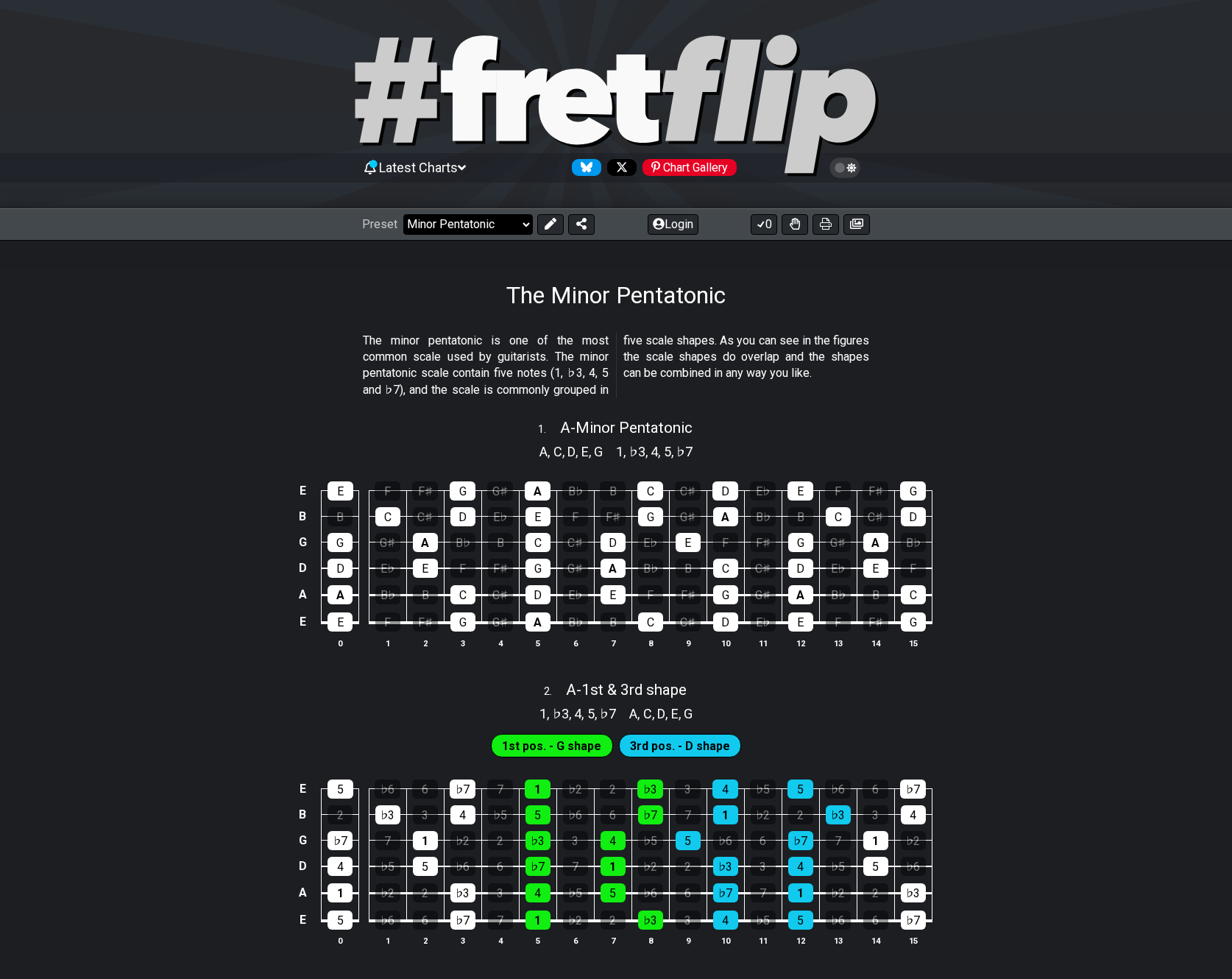
click at [524, 229] on select "Welcome to #fretflip! Initial Preset Custom Preset Minor Pentatonic Major Penta…" at bounding box center [468, 224] width 130 height 21
click at [403, 214] on select "Welcome to #fretflip! Initial Preset Custom Preset Minor Pentatonic Major Penta…" at bounding box center [468, 224] width 130 height 21
select select "/major-pentatonic"
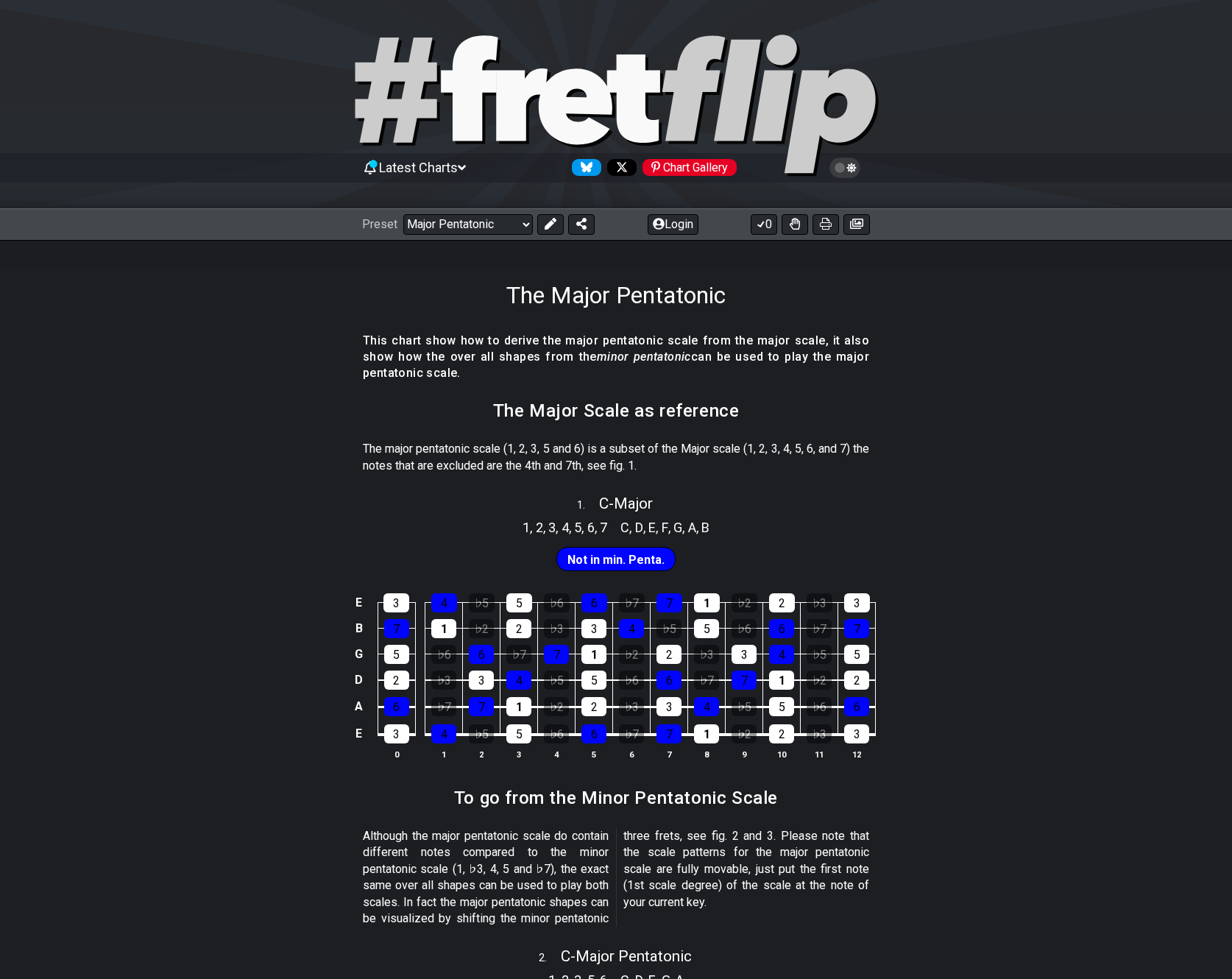
click at [874, 533] on div "1 , 2 , 3 , 4 , 5 , 6 , 7 C , D , E , F , G , A , B" at bounding box center [616, 525] width 1232 height 24
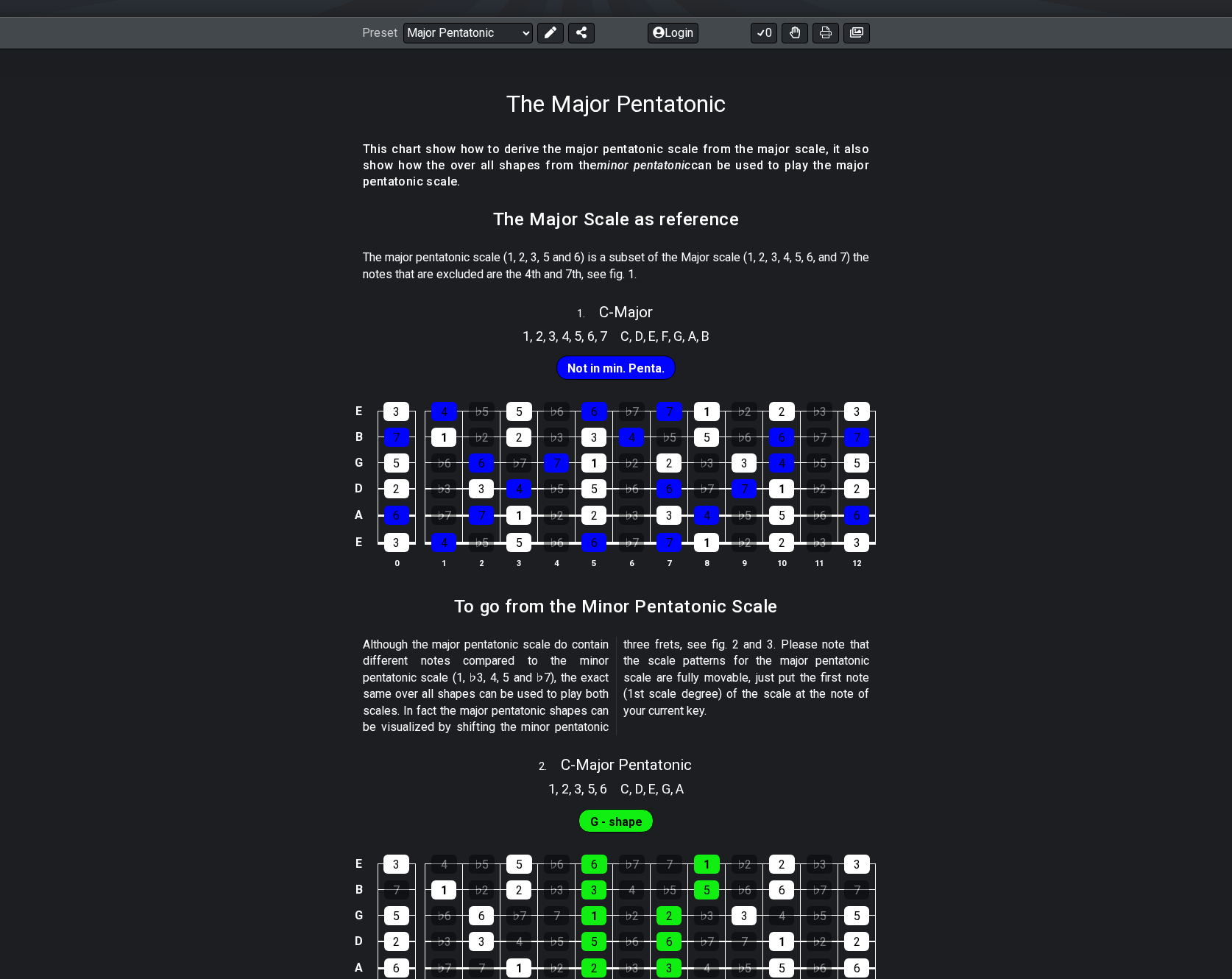
scroll to position [113, 0]
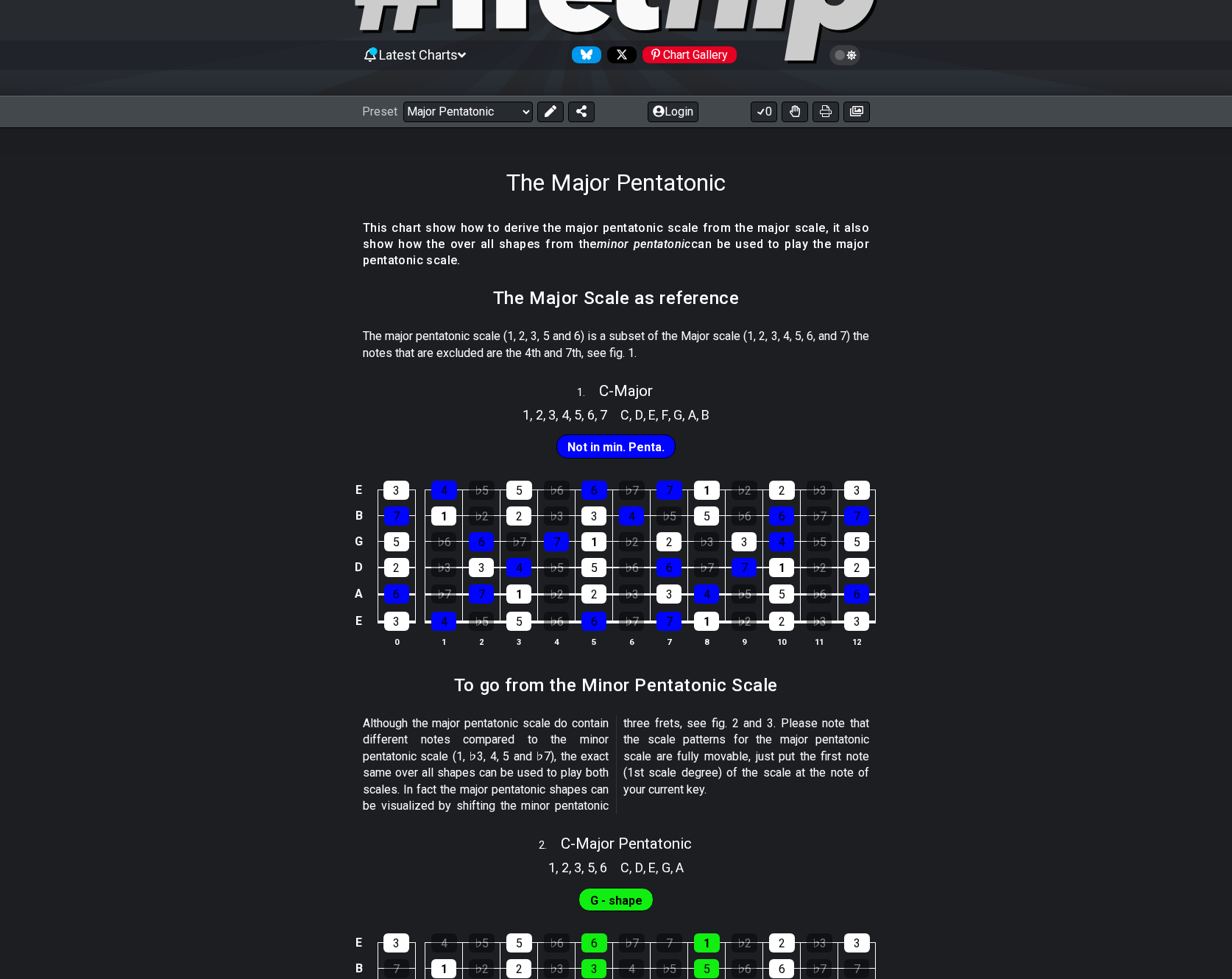
click at [614, 447] on span "Not in min. Penta." at bounding box center [616, 447] width 97 height 22
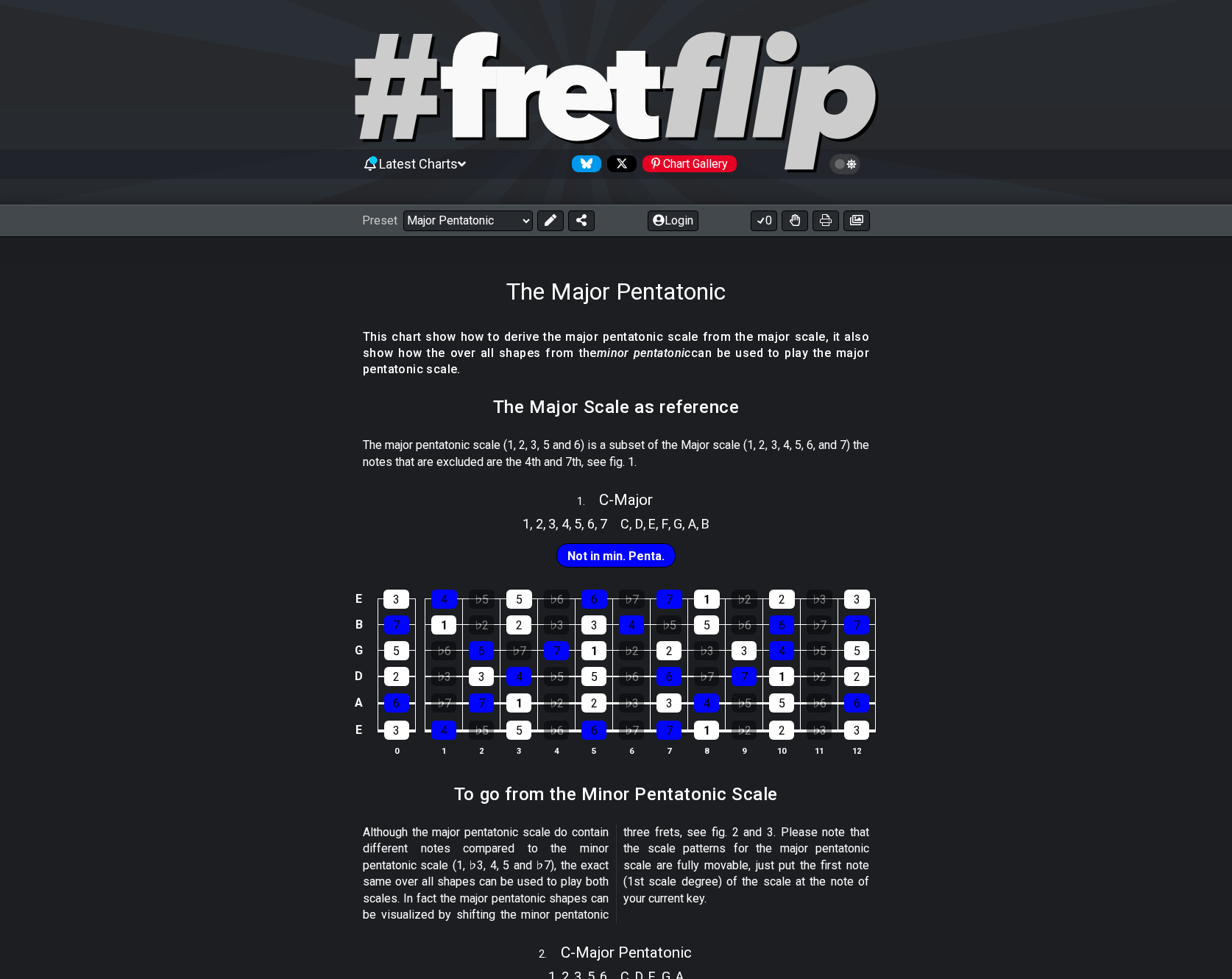
scroll to position [0, 0]
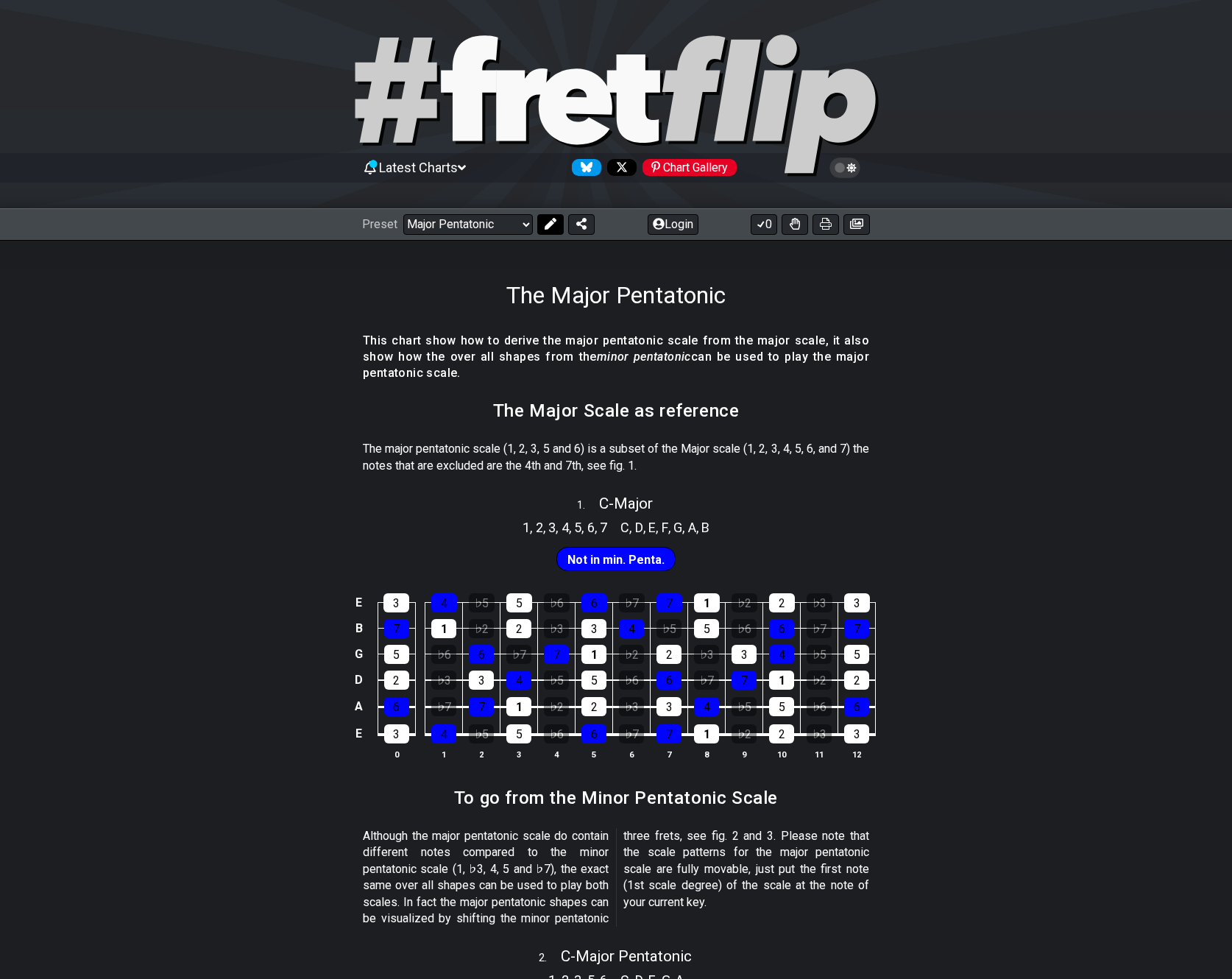
click at [544, 231] on button at bounding box center [551, 224] width 27 height 21
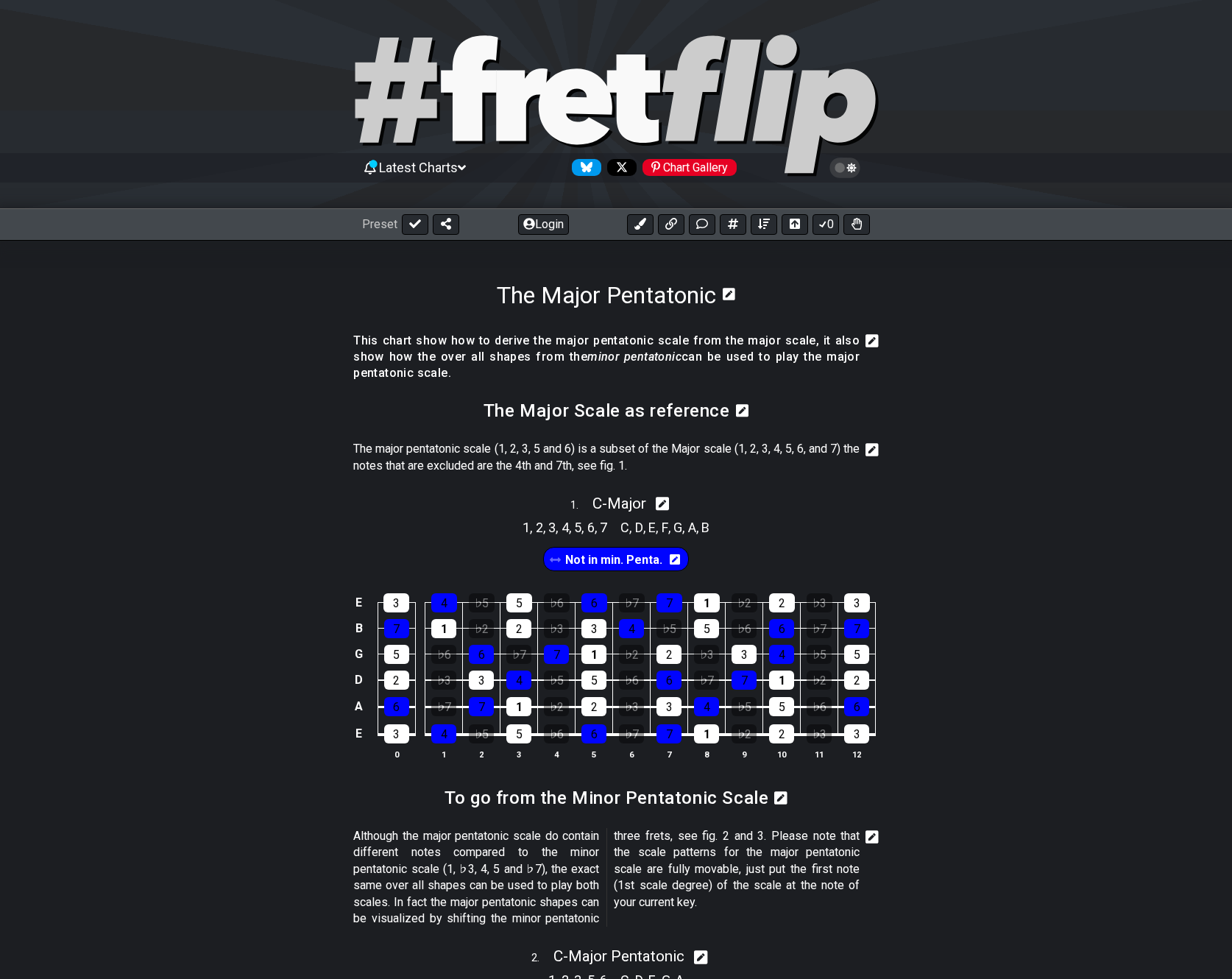
click at [604, 556] on span "Not in min. Penta." at bounding box center [614, 560] width 97 height 22
click at [632, 565] on span "Not in min. Penta." at bounding box center [614, 560] width 92 height 22
click at [632, 565] on span "Not in min. Penta." at bounding box center [614, 560] width 97 height 22
click at [557, 565] on icon at bounding box center [557, 560] width 10 height 13
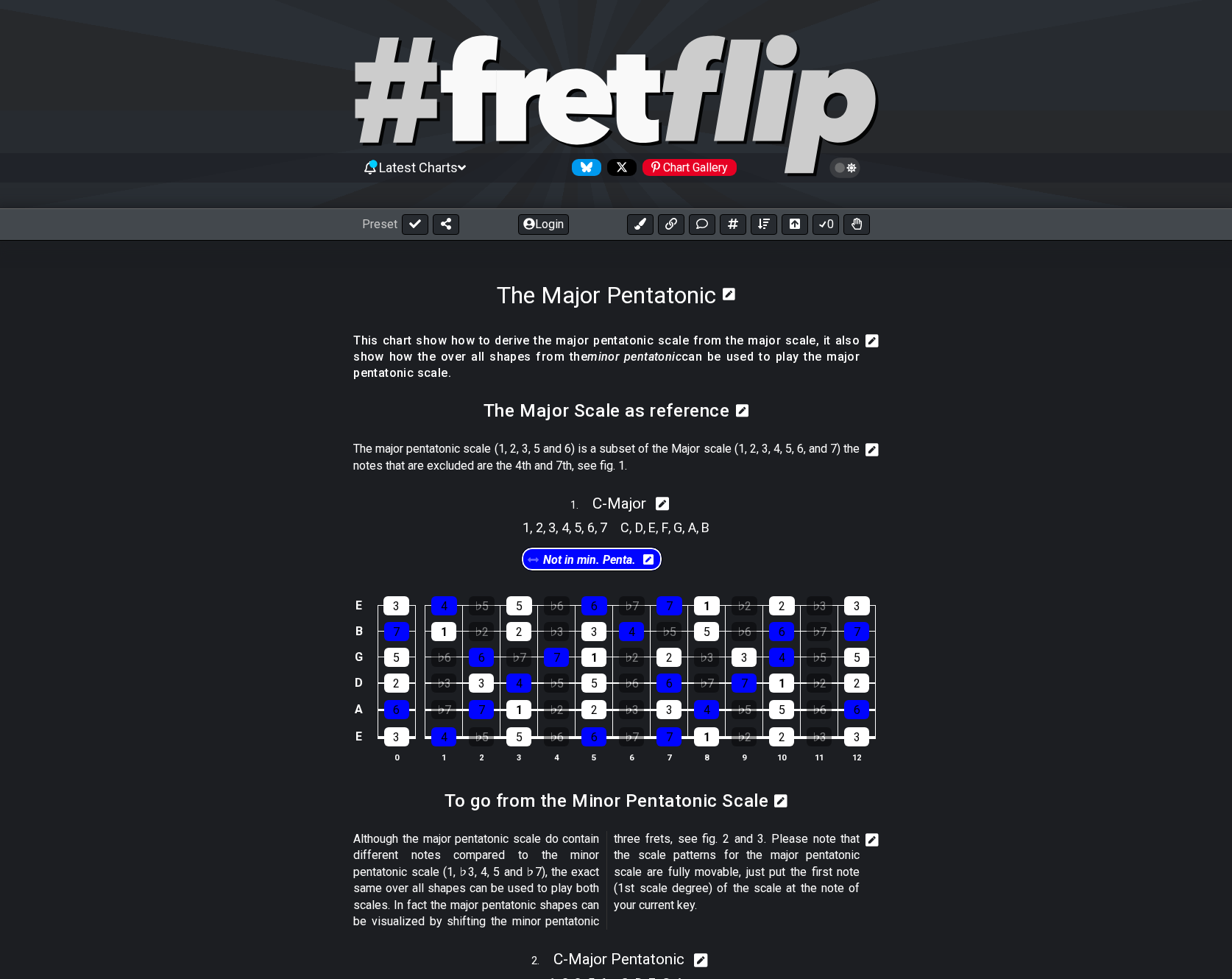
drag, startPoint x: 557, startPoint y: 565, endPoint x: 529, endPoint y: 566, distance: 28.0
click at [529, 566] on div "Not in min. Penta." at bounding box center [616, 557] width 1232 height 39
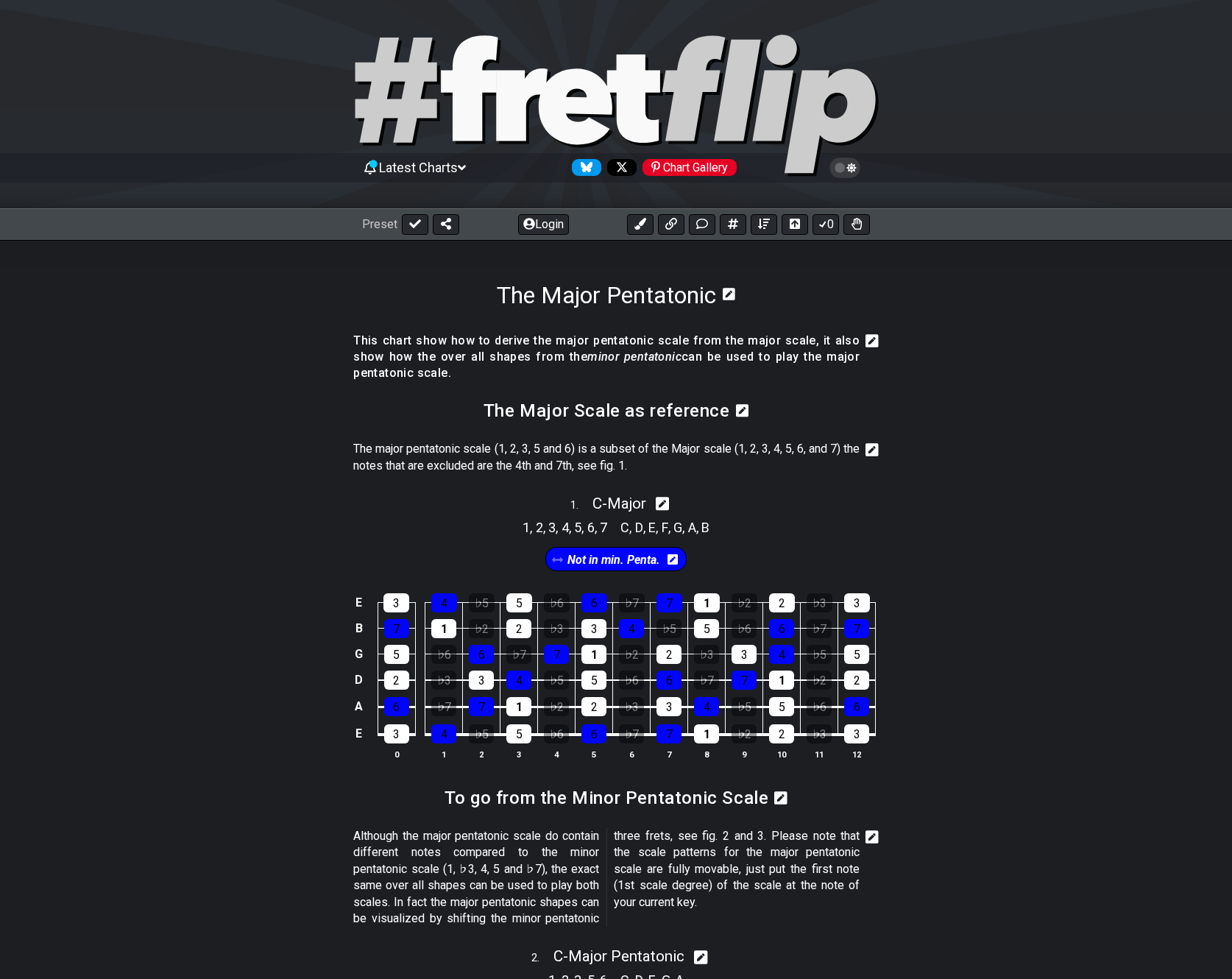
click at [1034, 569] on div "Not in min. Penta." at bounding box center [616, 555] width 1232 height 37
click at [704, 171] on div "Chart Gallery" at bounding box center [689, 167] width 94 height 17
